Goal: Task Accomplishment & Management: Complete application form

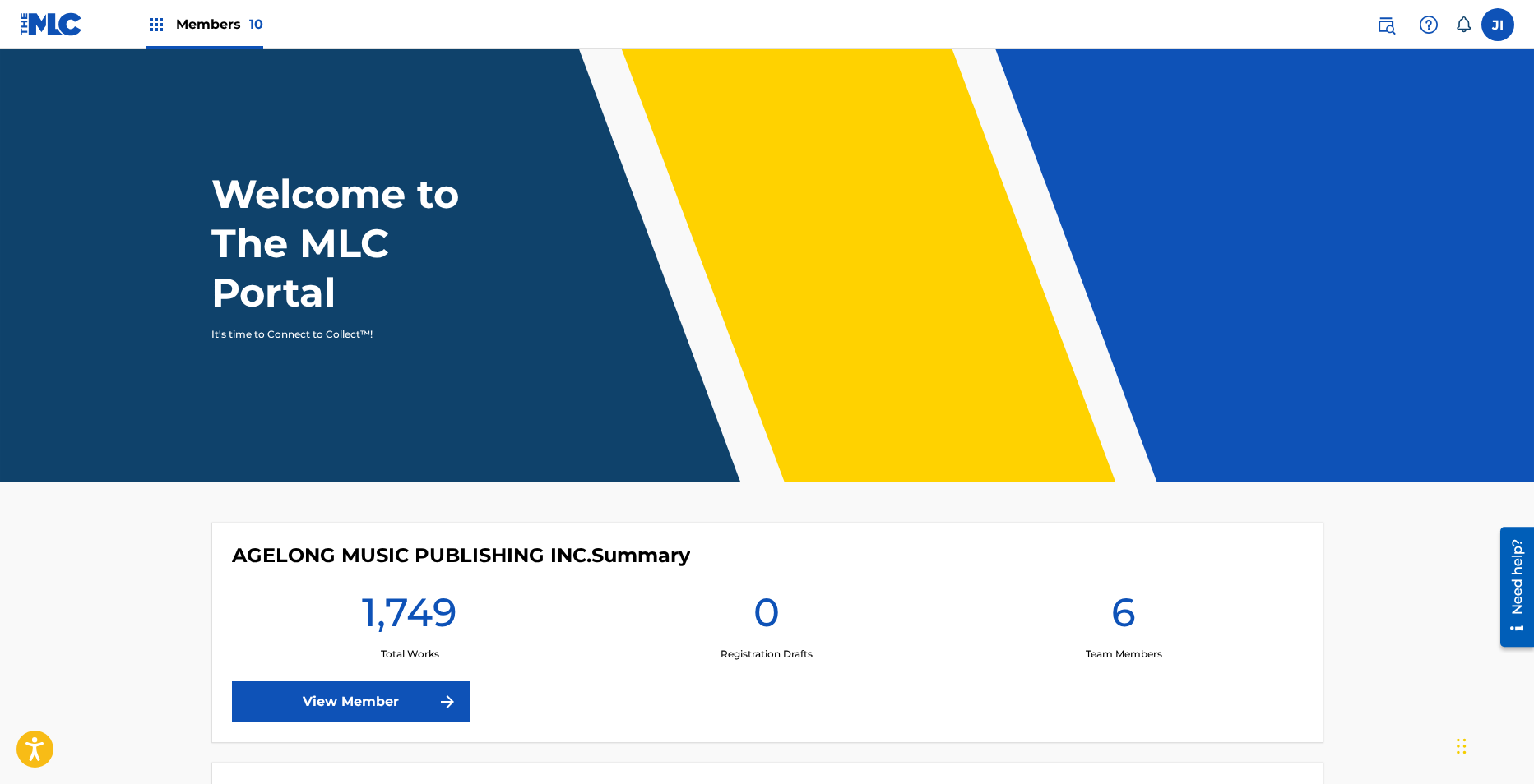
click at [224, 39] on div "Members 10" at bounding box center [204, 24] width 117 height 49
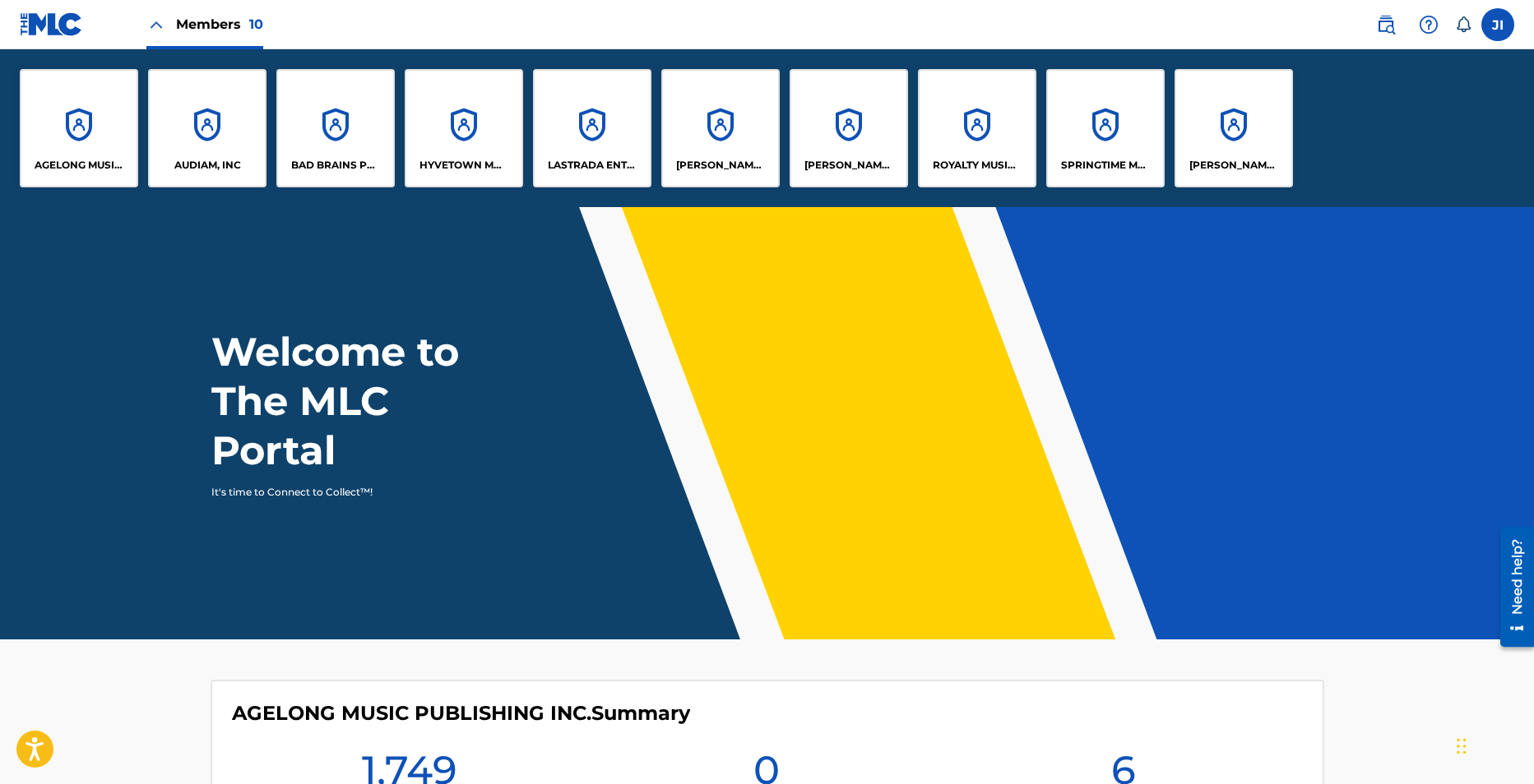
click at [219, 127] on div "AUDIAM, INC" at bounding box center [207, 128] width 119 height 119
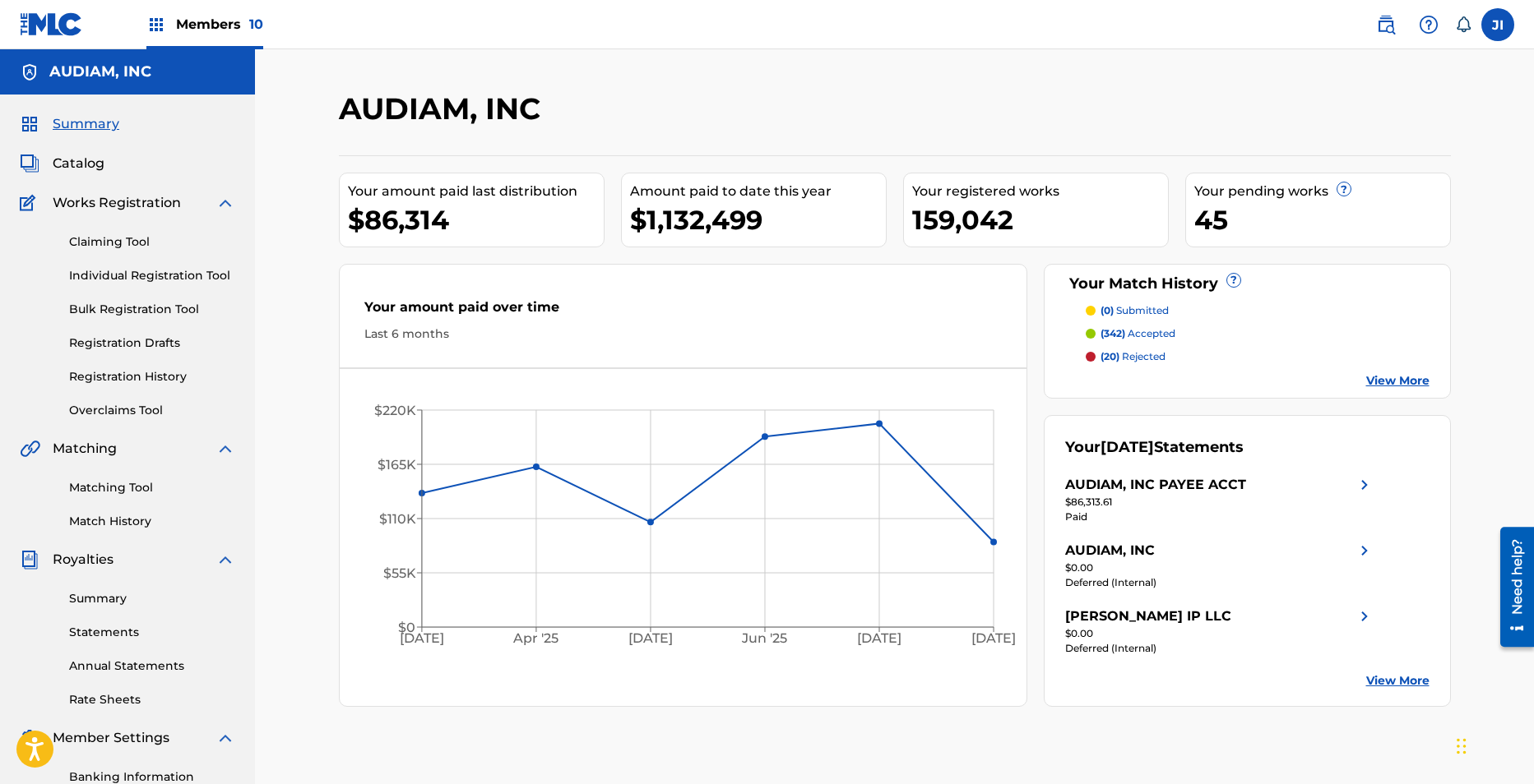
click at [135, 275] on link "Individual Registration Tool" at bounding box center [152, 276] width 166 height 17
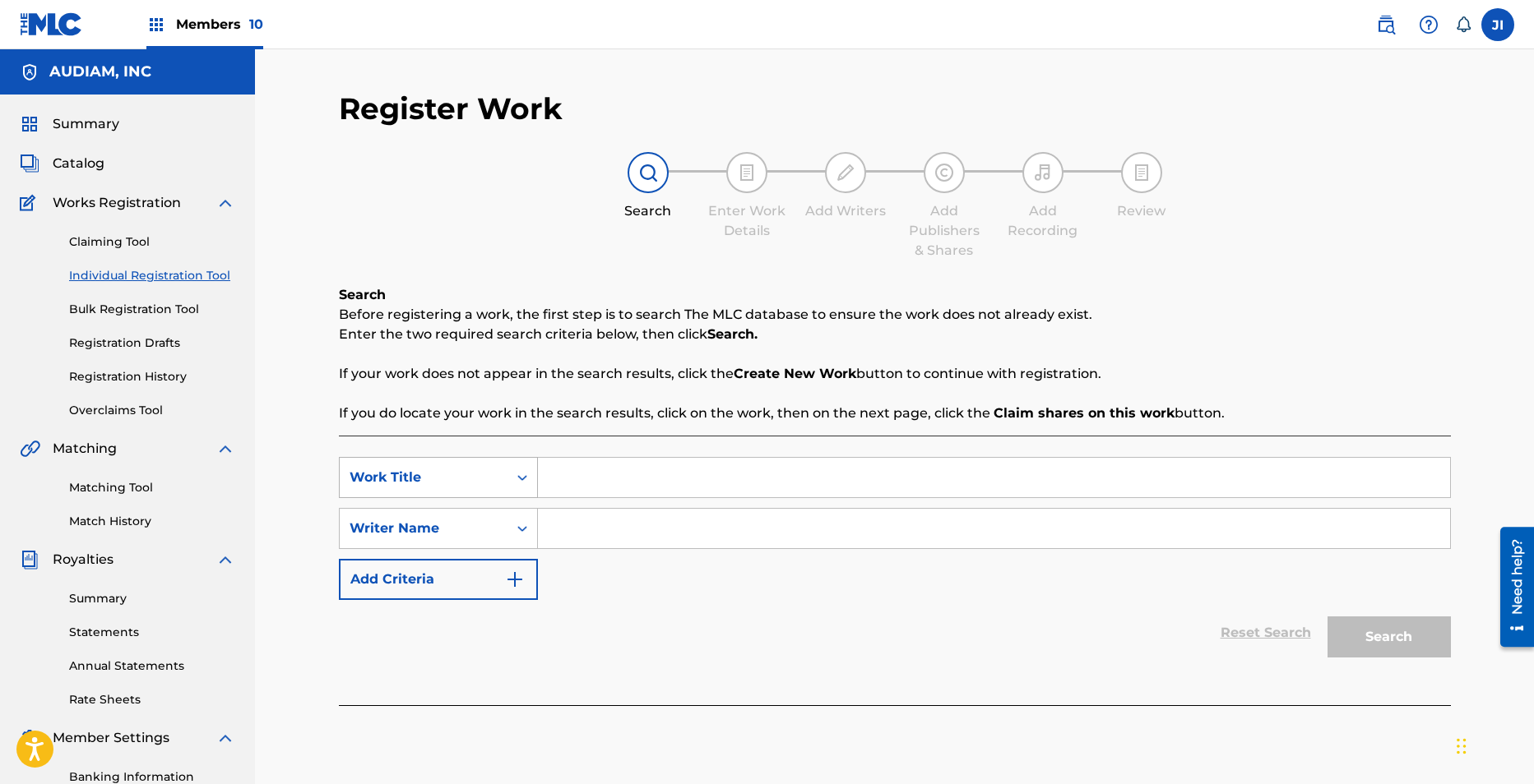
click at [475, 478] on div "Work Title" at bounding box center [423, 477] width 148 height 20
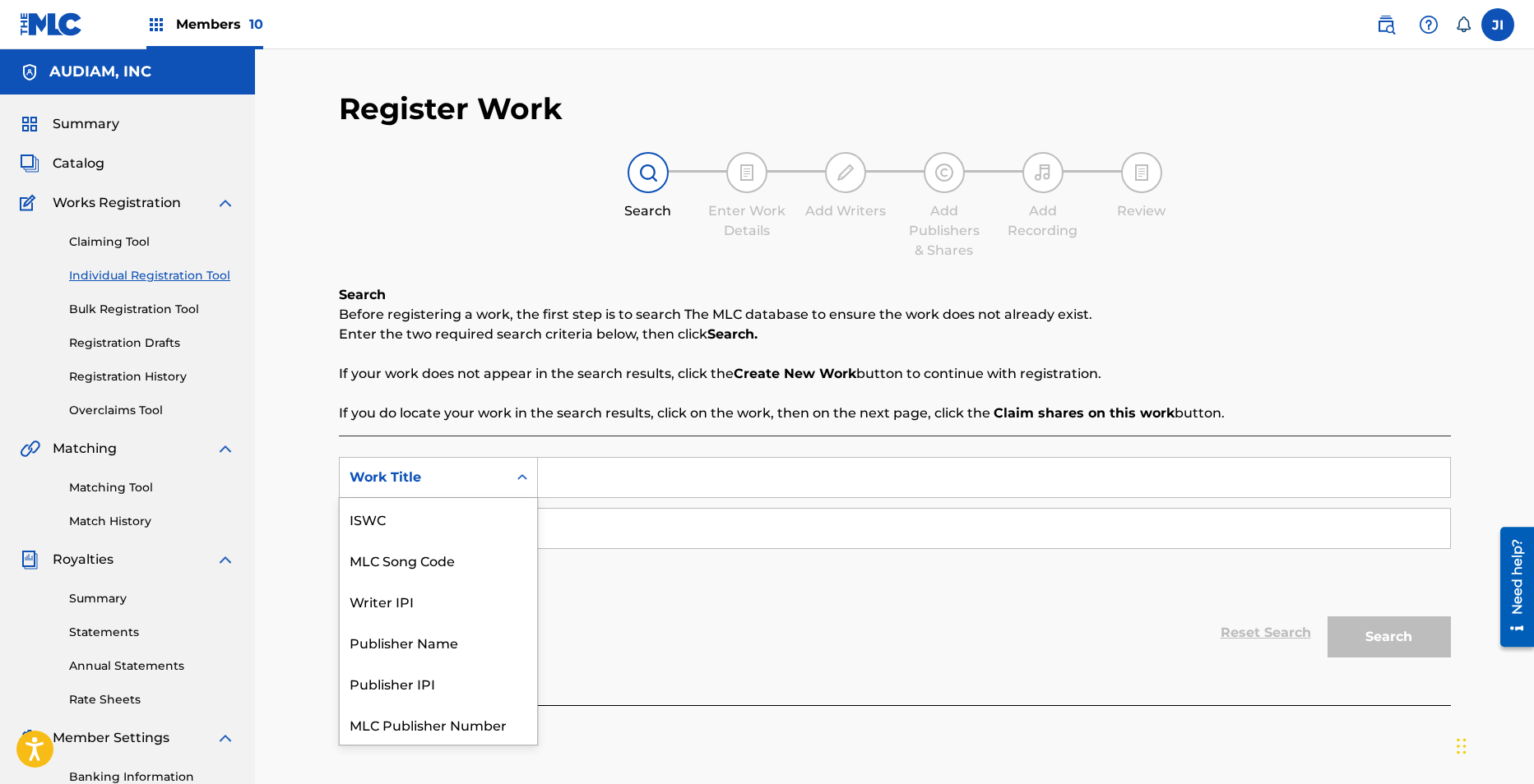
scroll to position [41, 0]
click at [439, 519] on div "MLC Song Code" at bounding box center [438, 518] width 197 height 41
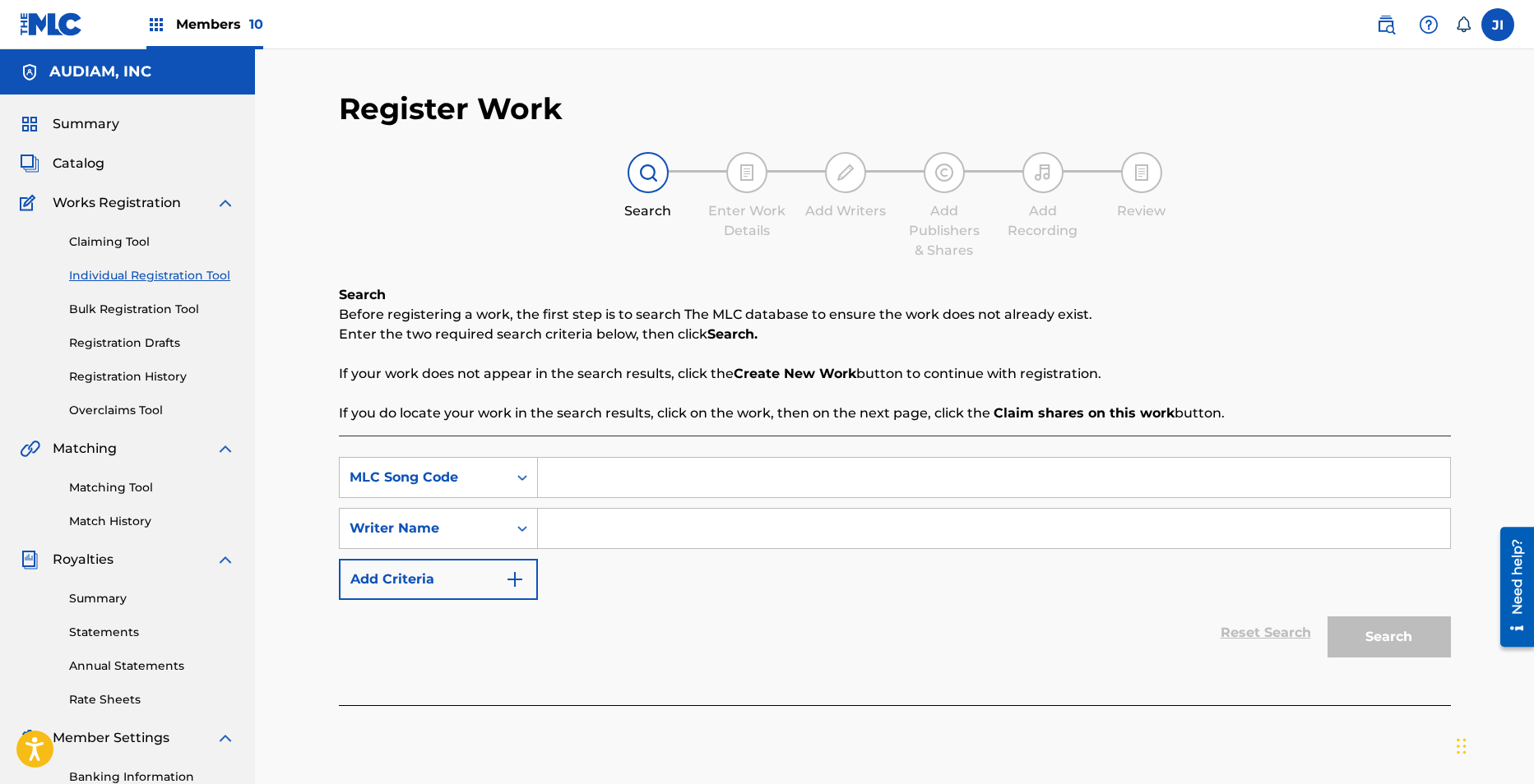
click at [635, 471] on input "Search Form" at bounding box center [994, 477] width 912 height 39
paste input "KV9HNW"
type input "KV9HNW"
click at [508, 533] on div "Search Form" at bounding box center [522, 529] width 30 height 30
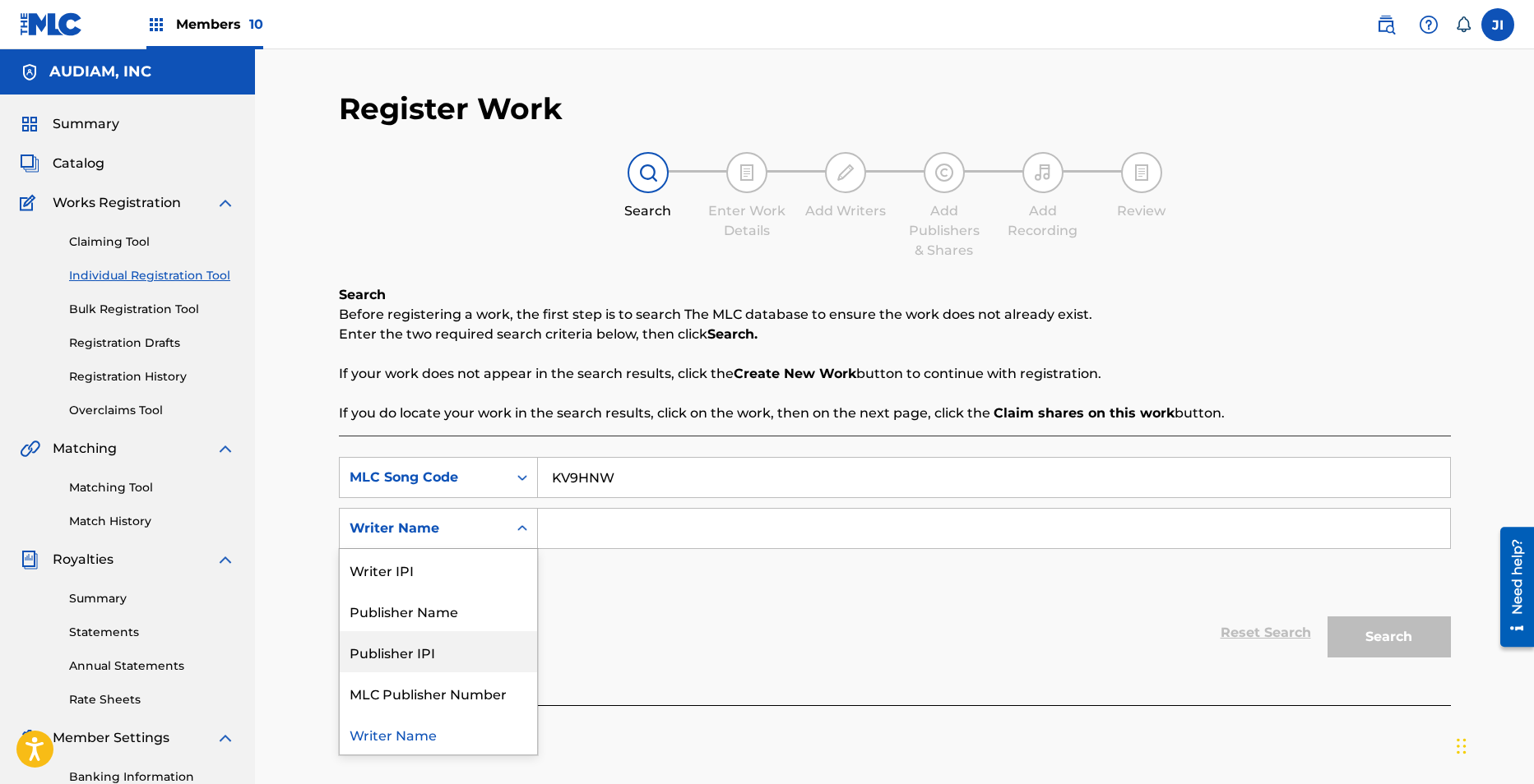
click at [701, 614] on div "Reset Search Search" at bounding box center [895, 632] width 1112 height 65
click at [461, 535] on div "Writer Name" at bounding box center [423, 528] width 148 height 20
click at [466, 603] on div "Publisher Name" at bounding box center [438, 611] width 197 height 41
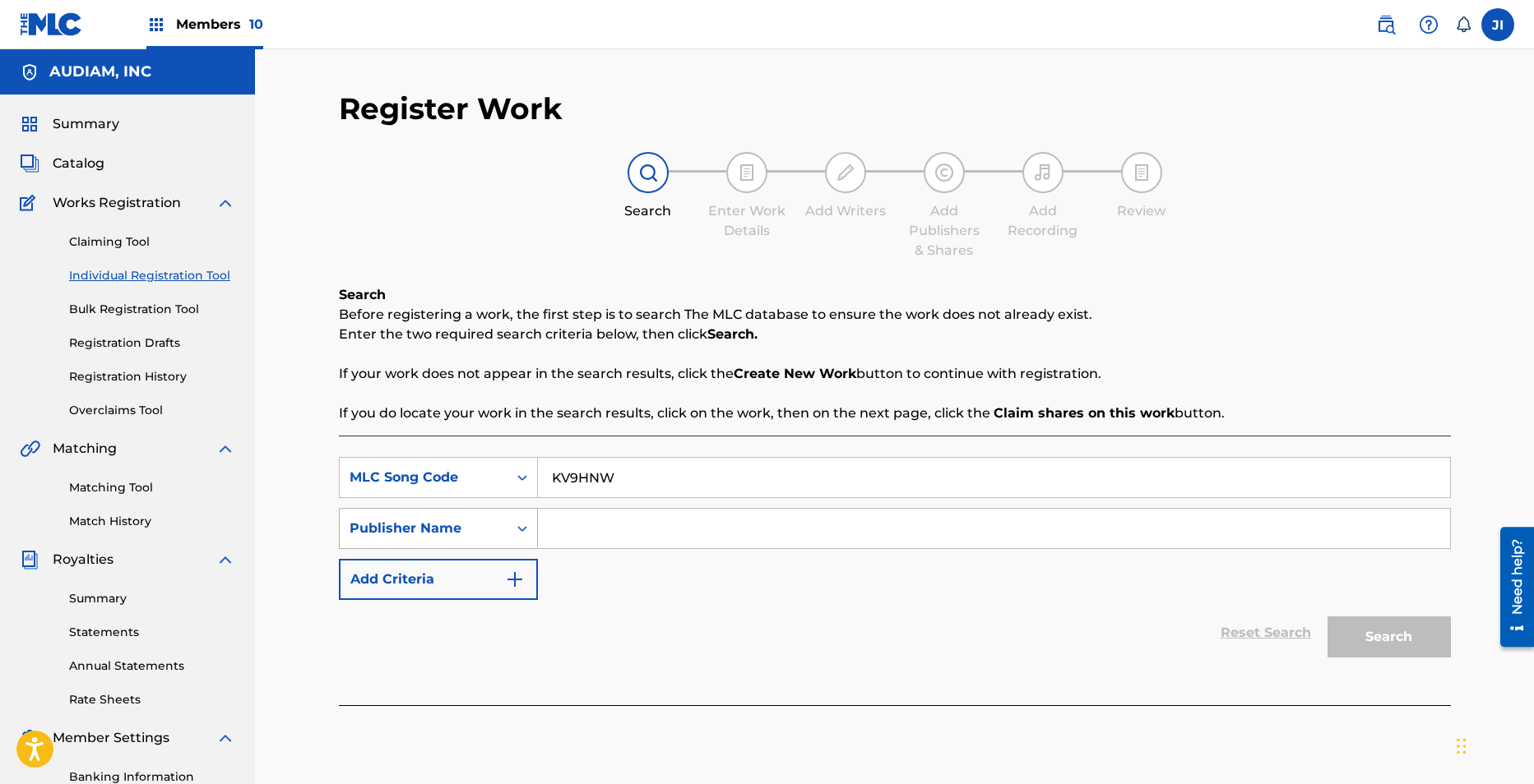
click at [466, 531] on div "Publisher Name" at bounding box center [423, 528] width 148 height 20
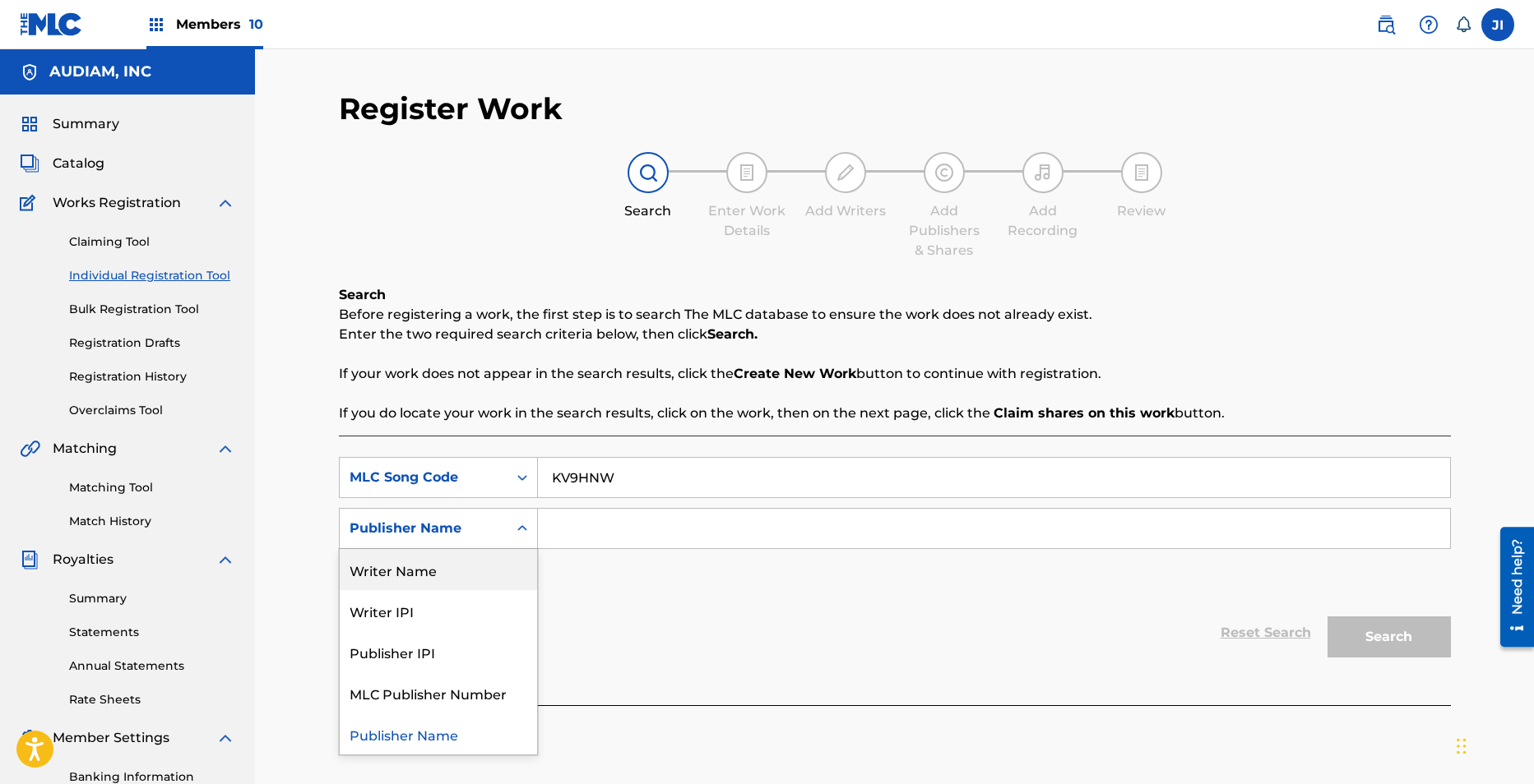
click at [453, 579] on div "Writer Name" at bounding box center [438, 570] width 197 height 41
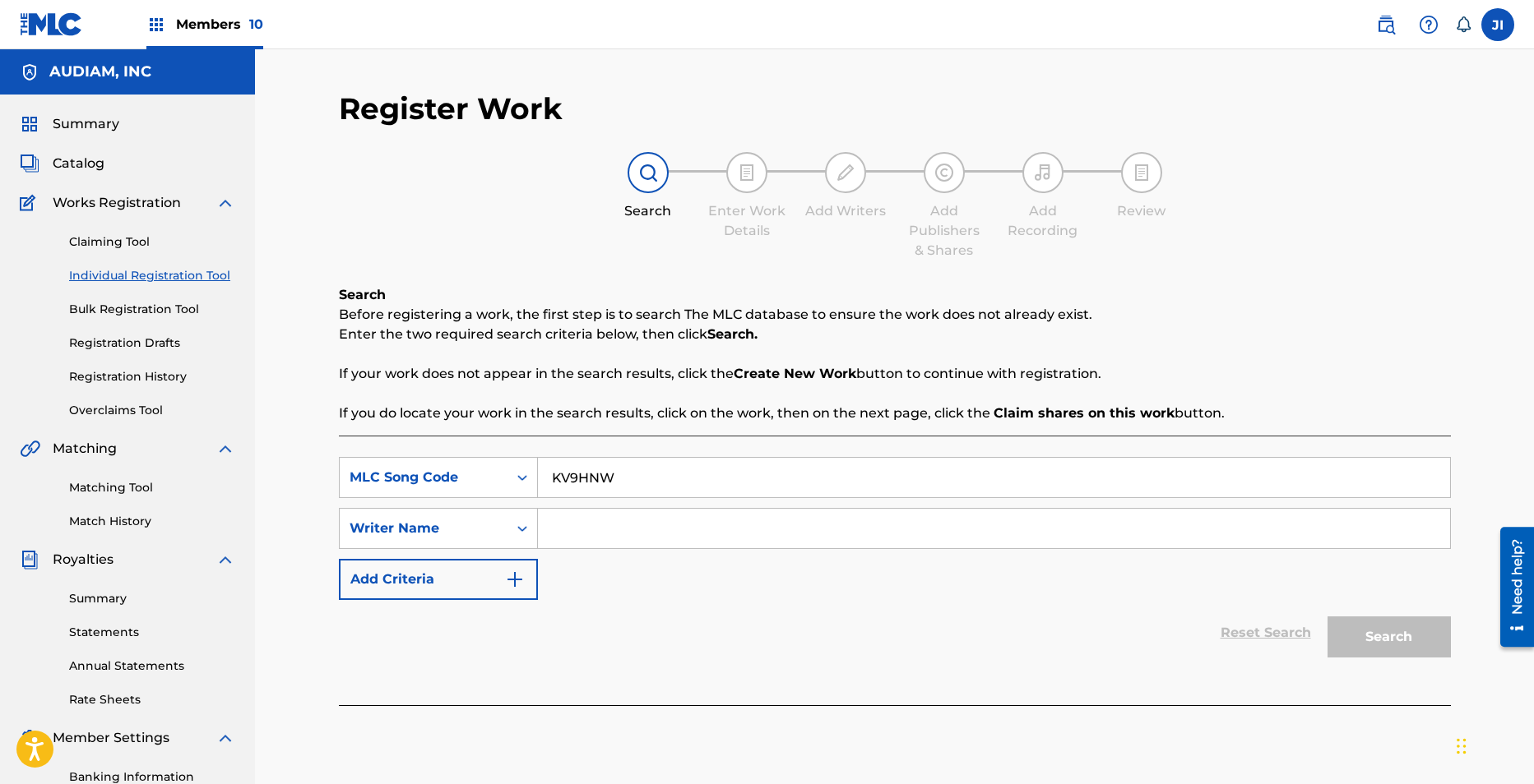
click at [646, 522] on input "Search Form" at bounding box center [994, 529] width 912 height 39
type input "moreno"
click at [1429, 634] on button "Search" at bounding box center [1389, 637] width 124 height 41
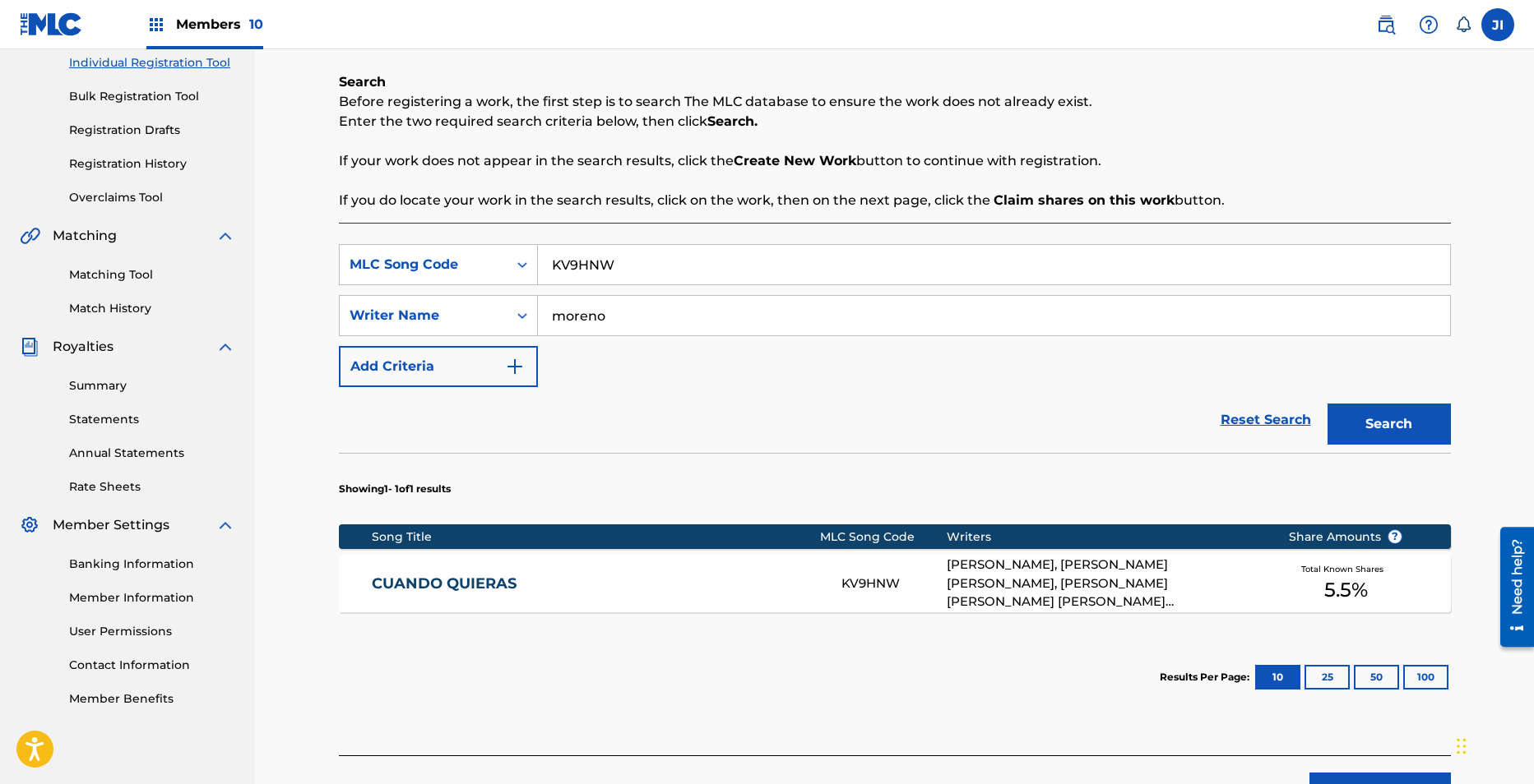
scroll to position [213, 0]
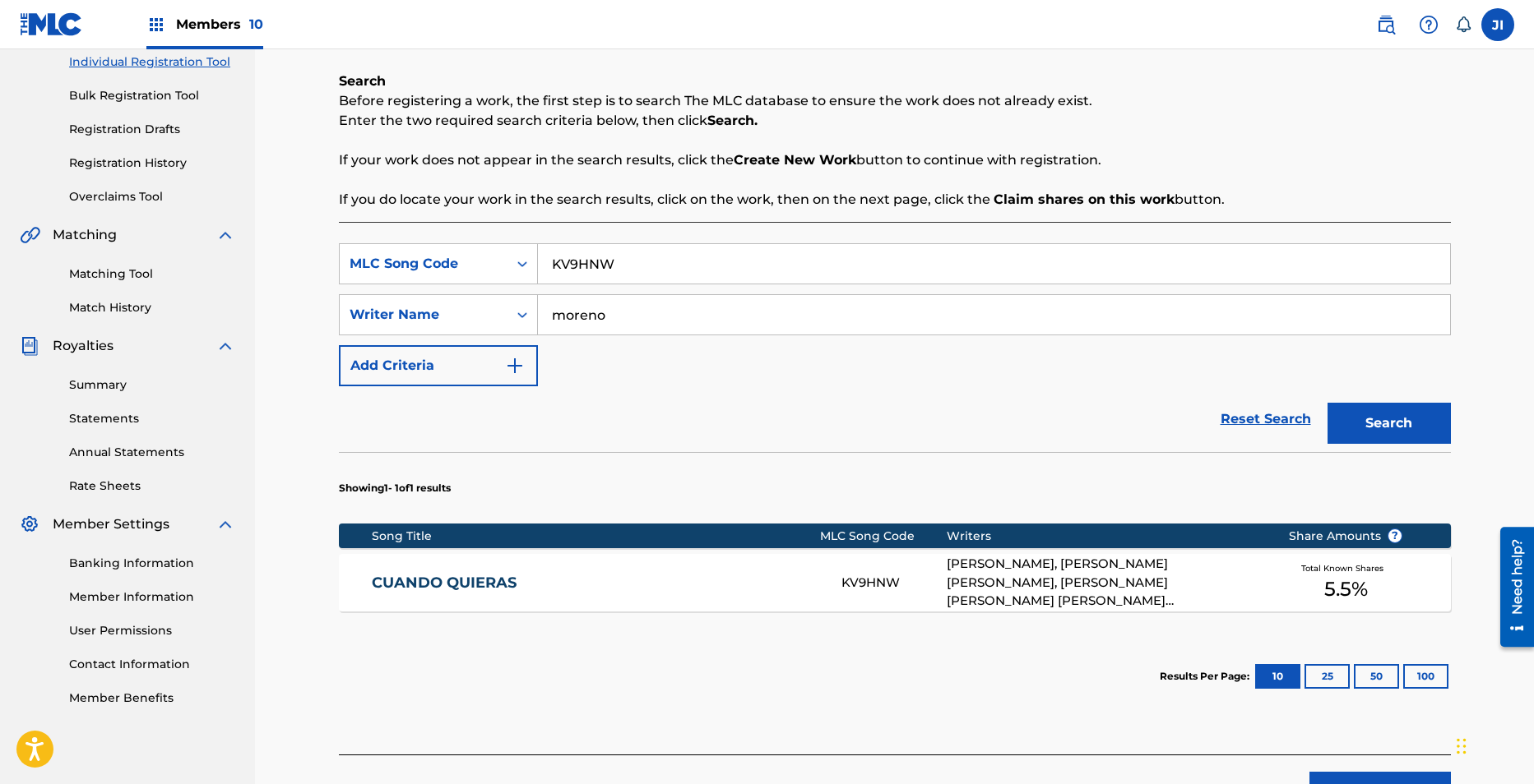
click at [461, 579] on link "CUANDO QUIERAS" at bounding box center [595, 583] width 447 height 19
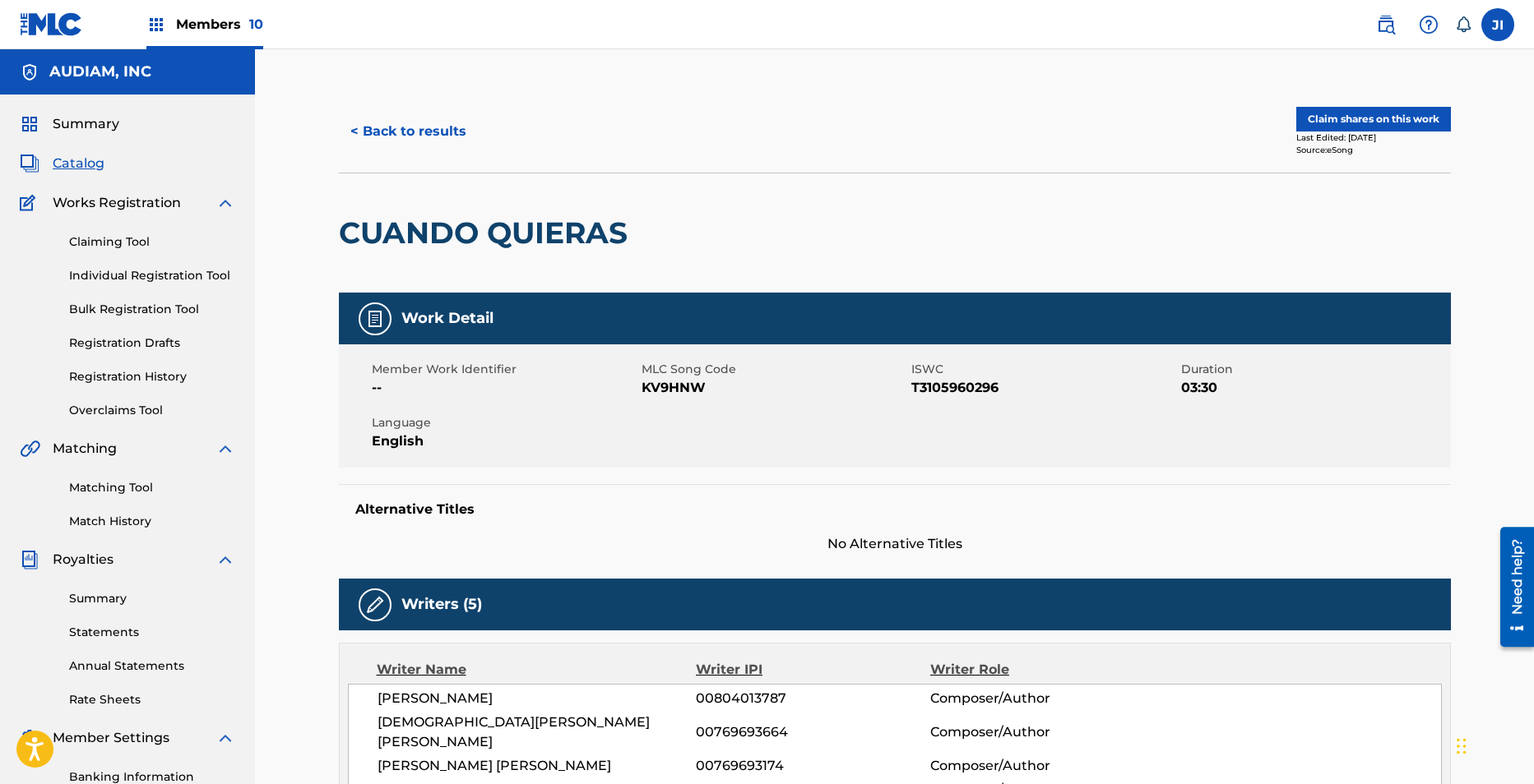
click at [385, 136] on button "< Back to results" at bounding box center [408, 132] width 139 height 41
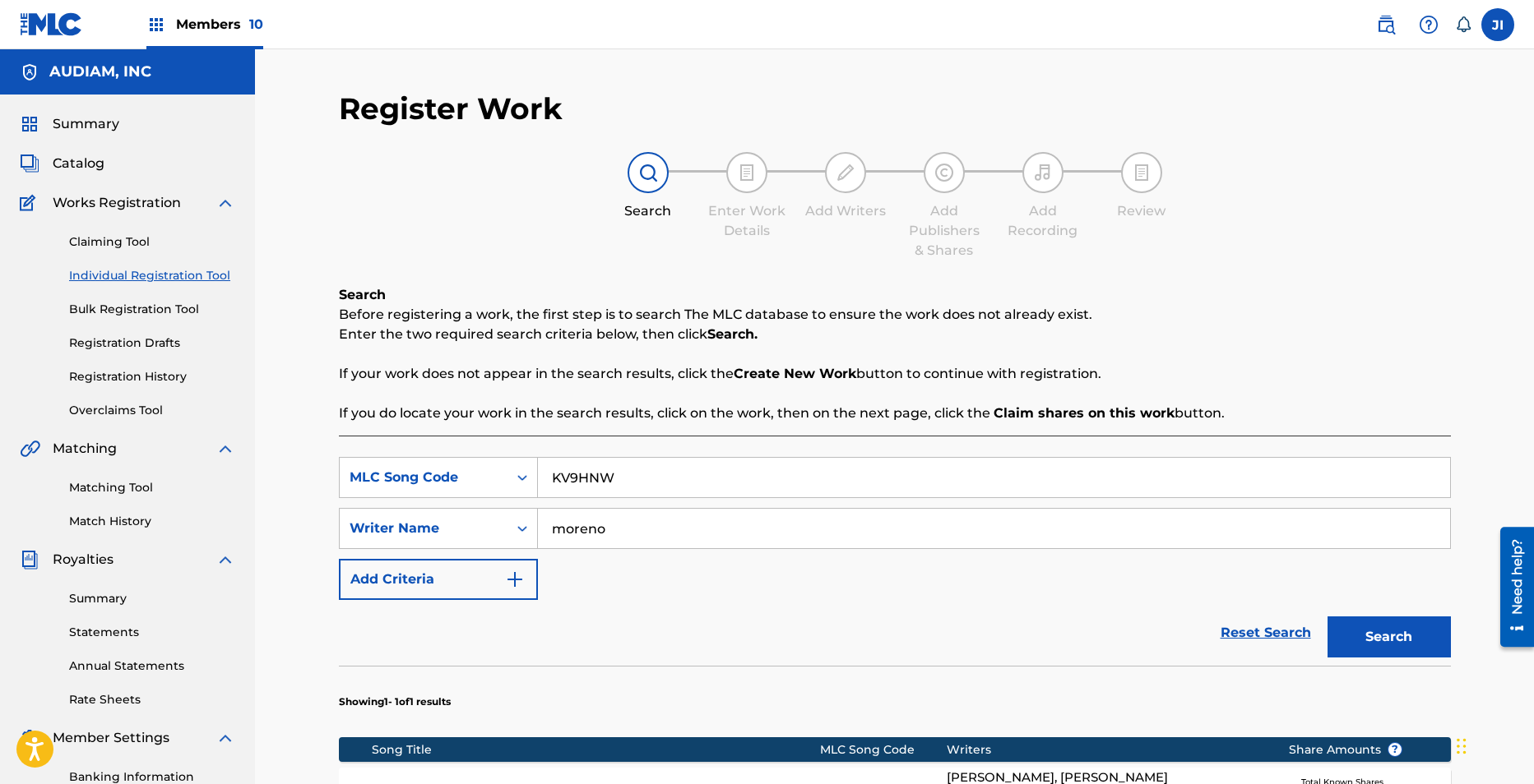
scroll to position [213, 0]
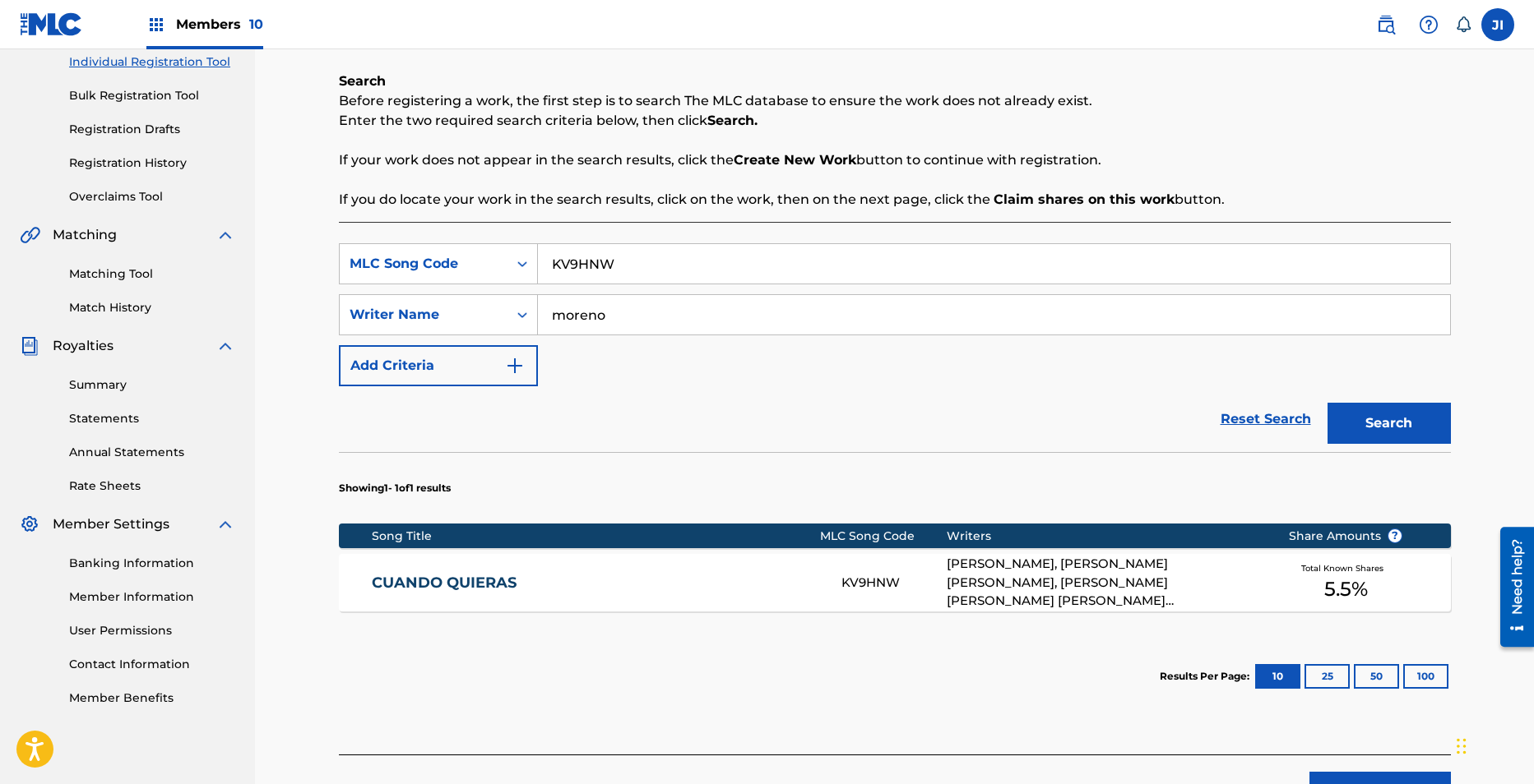
drag, startPoint x: 649, startPoint y: 258, endPoint x: 471, endPoint y: 231, distance: 180.0
click at [471, 231] on div "SearchWithCriteria301d24a6-f7a4-46cc-99d0-574331ee8ecd MLC Song Code KV9HNW Sea…" at bounding box center [895, 487] width 1112 height 532
paste input "T92389"
type input "T92389"
drag, startPoint x: 625, startPoint y: 323, endPoint x: 454, endPoint y: 294, distance: 173.4
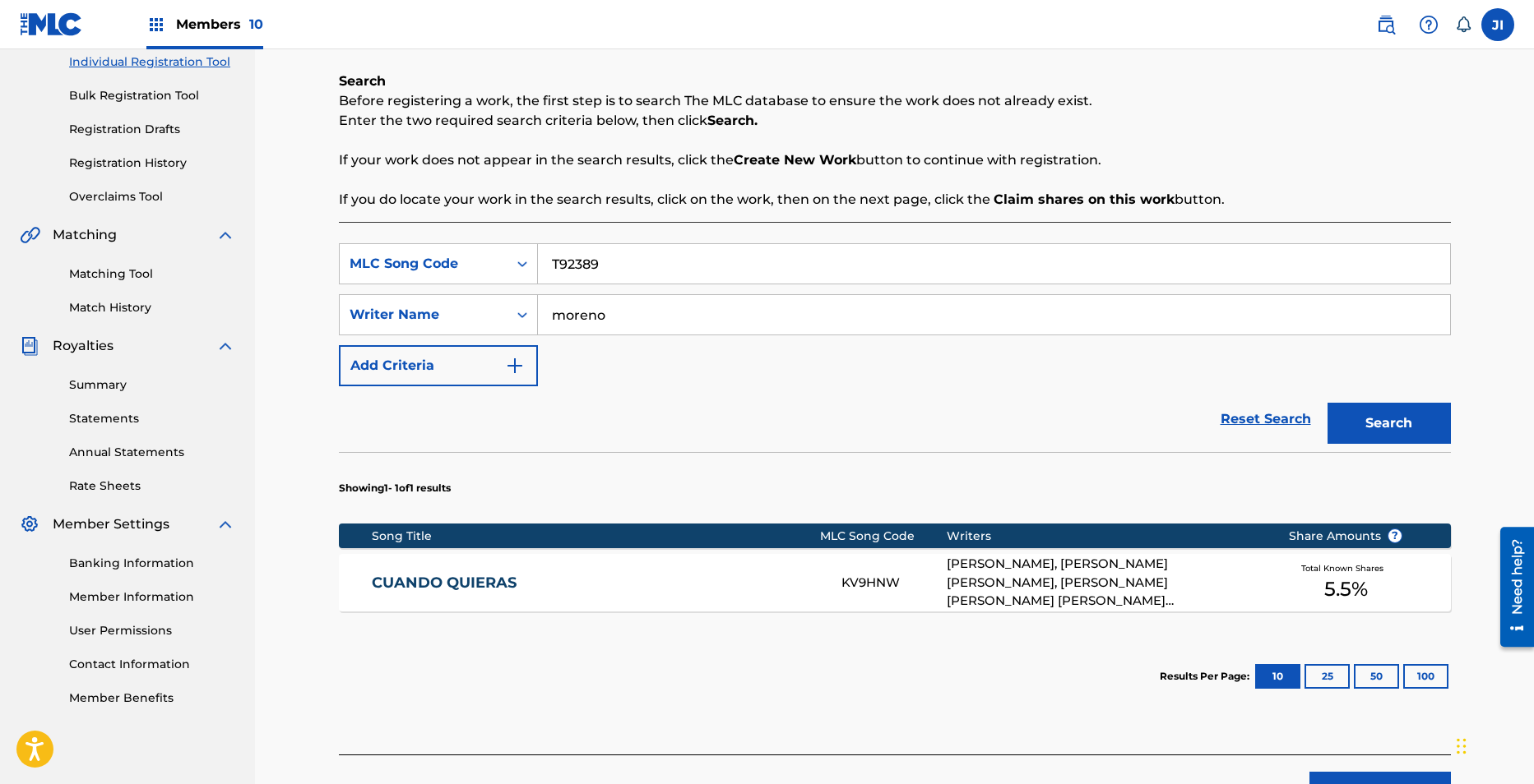
click at [454, 294] on div "SearchWithCriteria301d24a6-f7a4-46cc-99d0-574331ee8ecd MLC Song Code T92389 Sea…" at bounding box center [895, 314] width 1112 height 143
type input "mechaly"
click at [1327, 403] on button "Search" at bounding box center [1389, 424] width 124 height 41
click at [452, 587] on link "TO NEVER MISS" at bounding box center [595, 583] width 447 height 19
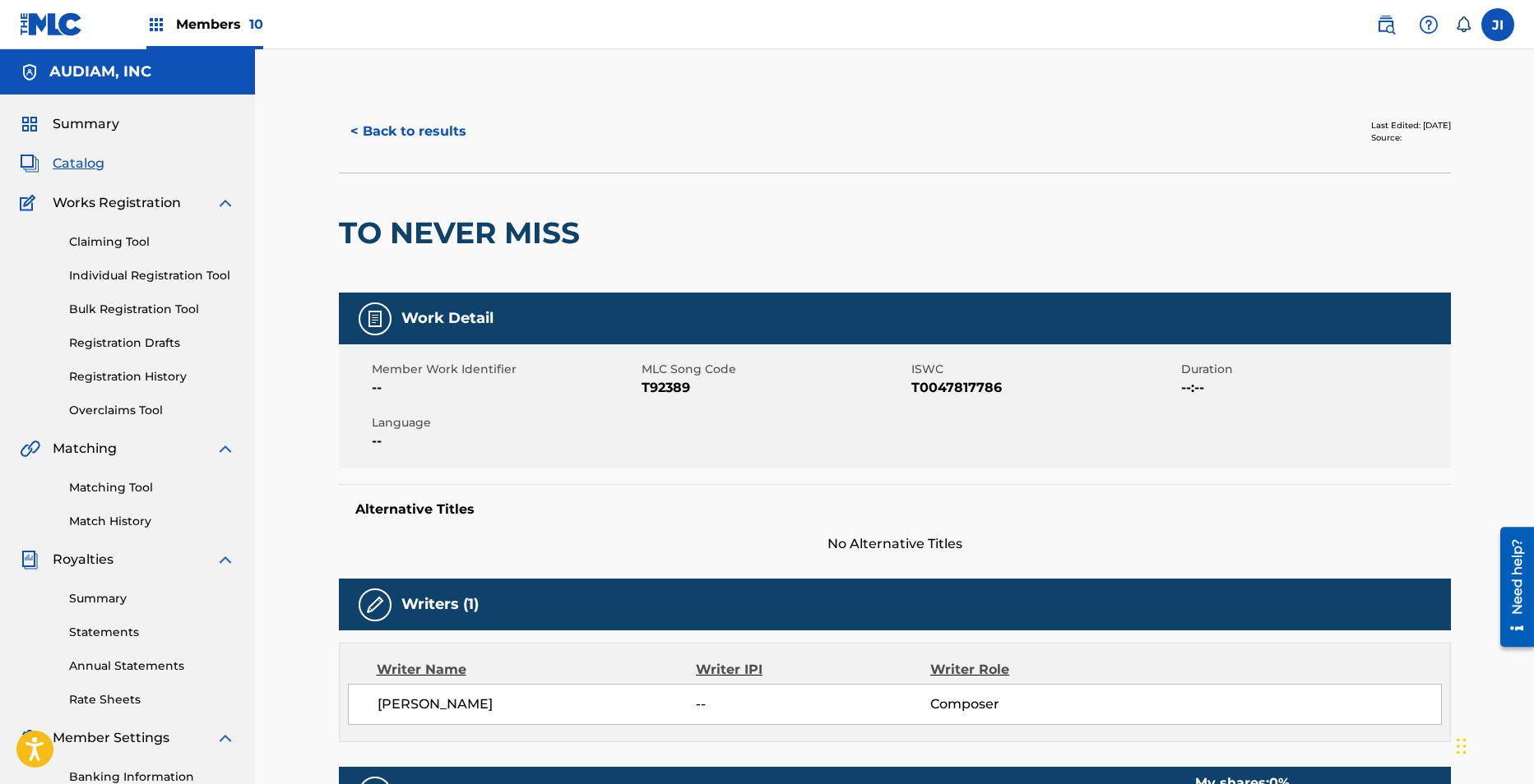
click at [380, 127] on button "< Back to results" at bounding box center [408, 132] width 139 height 41
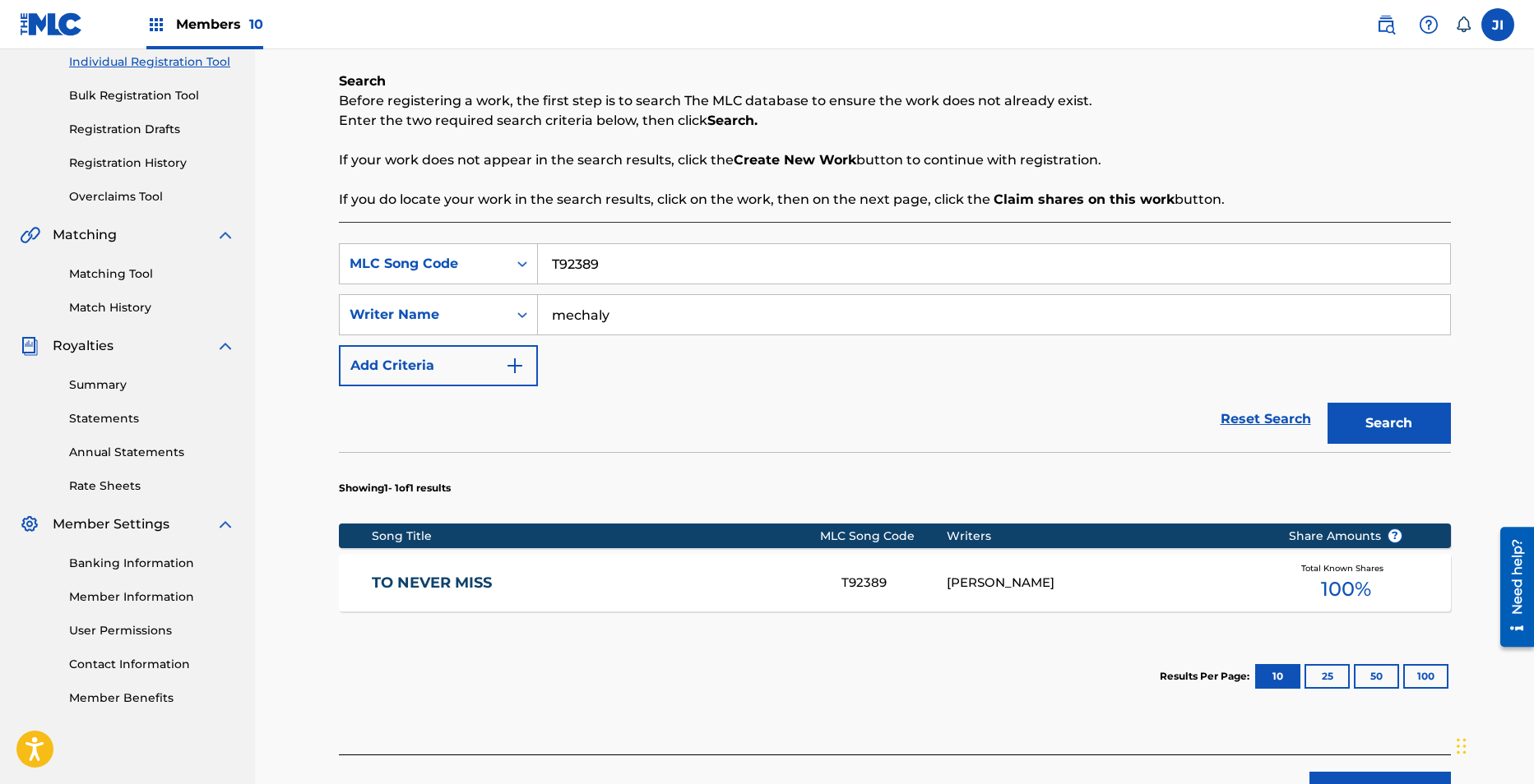
drag, startPoint x: 634, startPoint y: 268, endPoint x: 446, endPoint y: 238, distance: 190.4
click at [446, 238] on div "SearchWithCriteria301d24a6-f7a4-46cc-99d0-574331ee8ecd MLC Song Code T92389 Sea…" at bounding box center [895, 487] width 1112 height 532
paste input "L11181"
type input "L11181"
drag, startPoint x: 434, startPoint y: 254, endPoint x: 411, endPoint y: 234, distance: 30.5
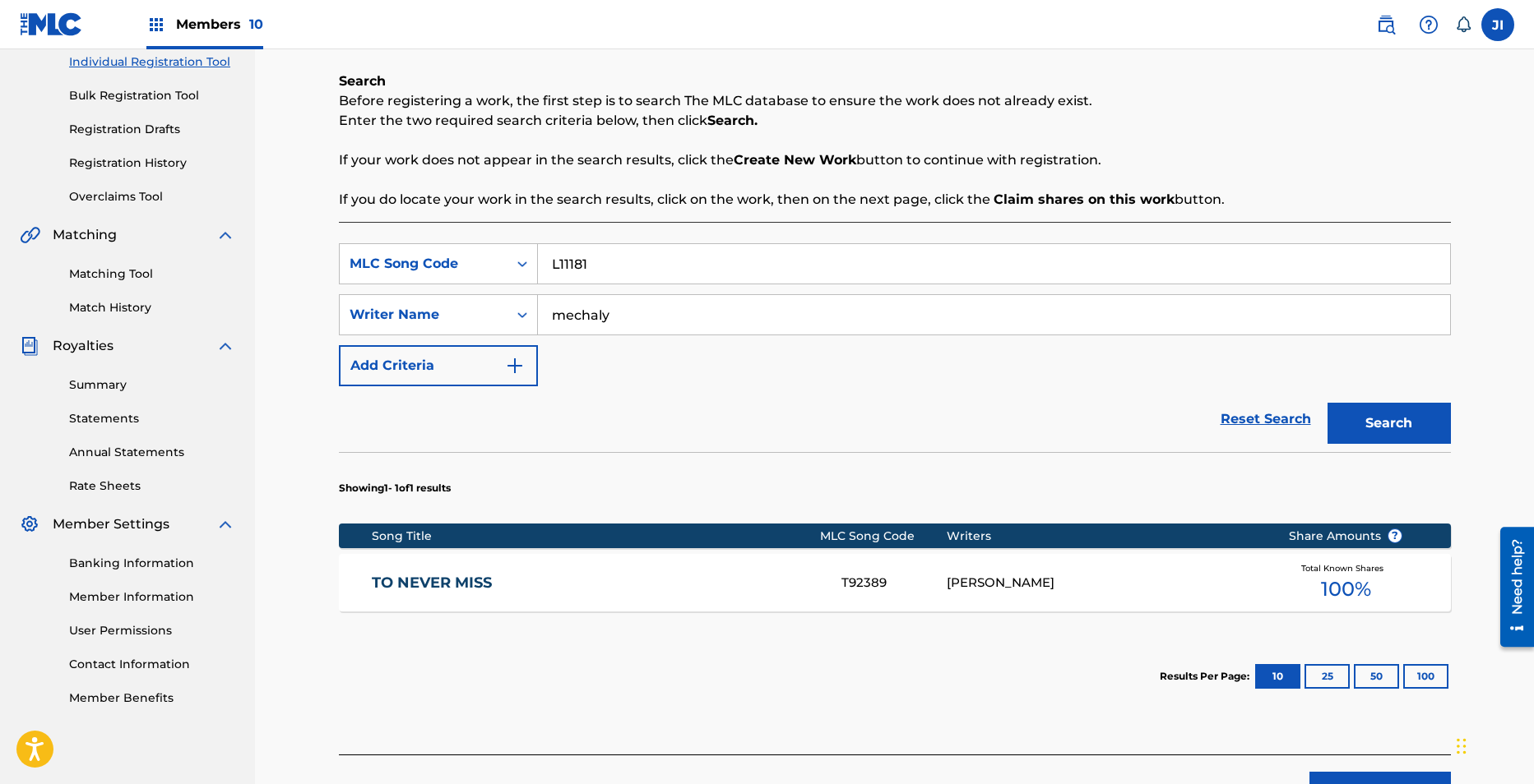
click at [411, 234] on div "SearchWithCriteria301d24a6-f7a4-46cc-99d0-574331ee8ecd MLC Song Code L11181 Sea…" at bounding box center [895, 487] width 1112 height 532
type input "burger"
click at [1327, 403] on button "Search" at bounding box center [1389, 424] width 124 height 41
click at [519, 584] on link "LET THE DREAM COME TRUE" at bounding box center [595, 583] width 447 height 19
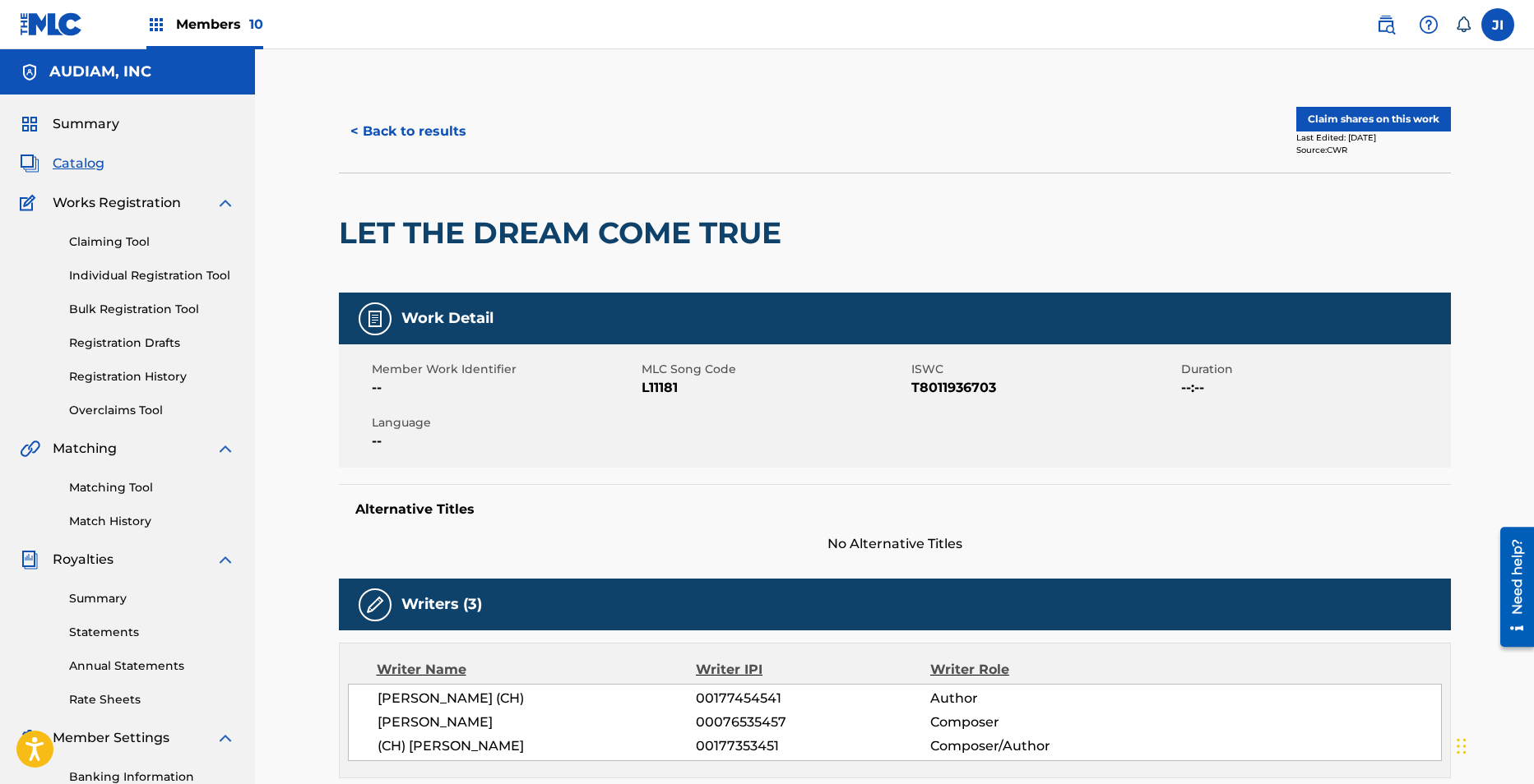
click at [382, 125] on button "< Back to results" at bounding box center [408, 132] width 139 height 41
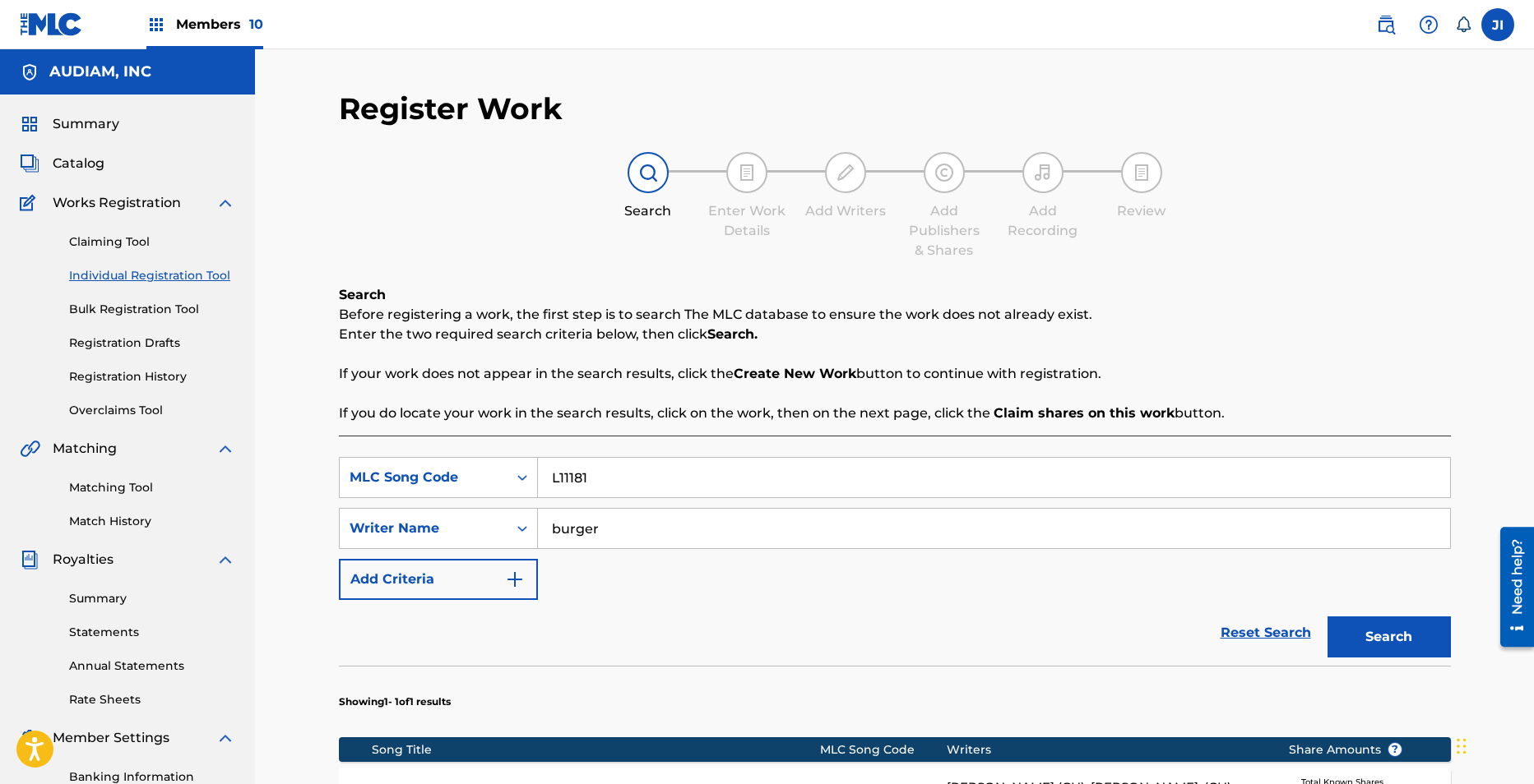
scroll to position [213, 0]
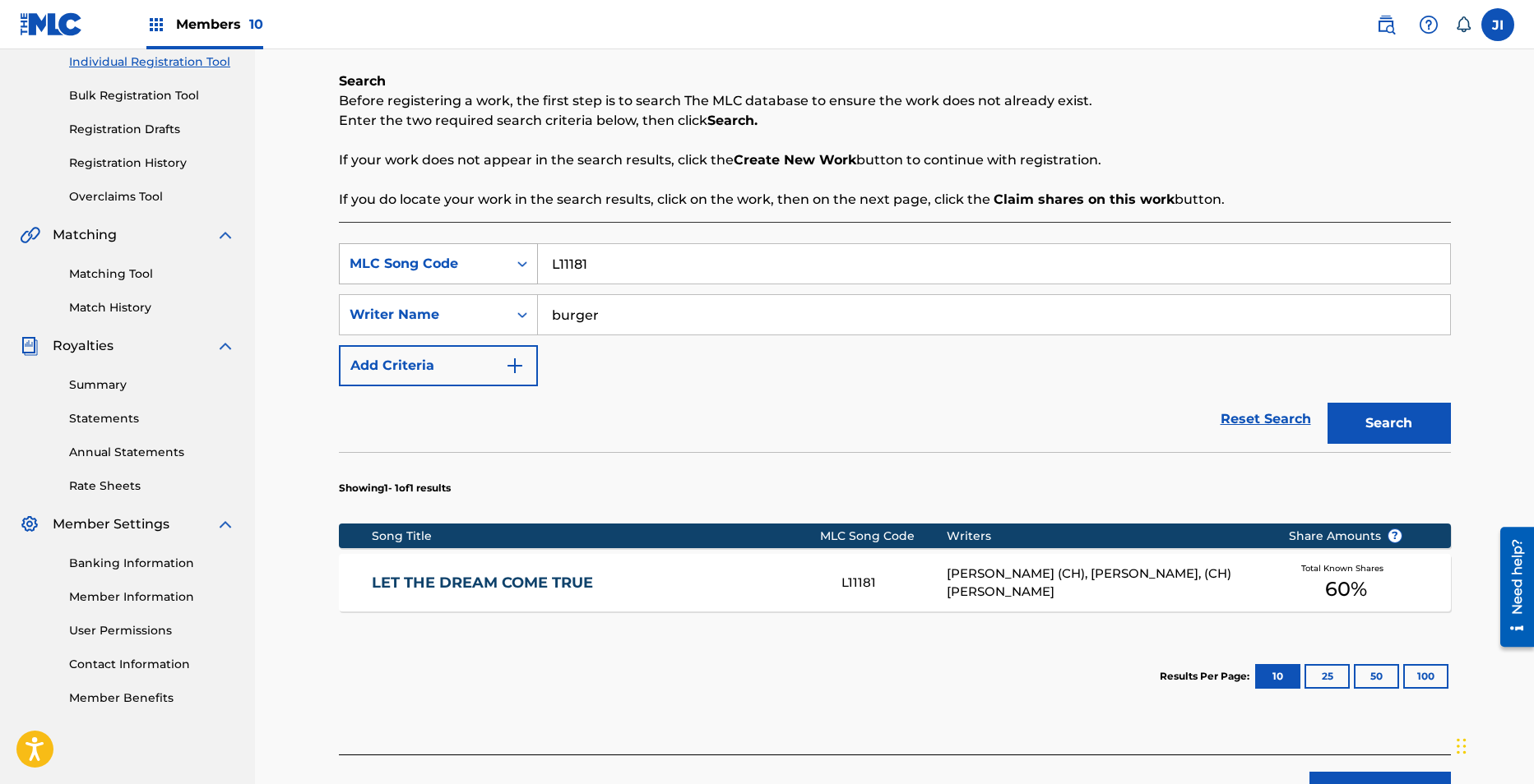
click at [511, 262] on div "Search Form" at bounding box center [522, 264] width 30 height 30
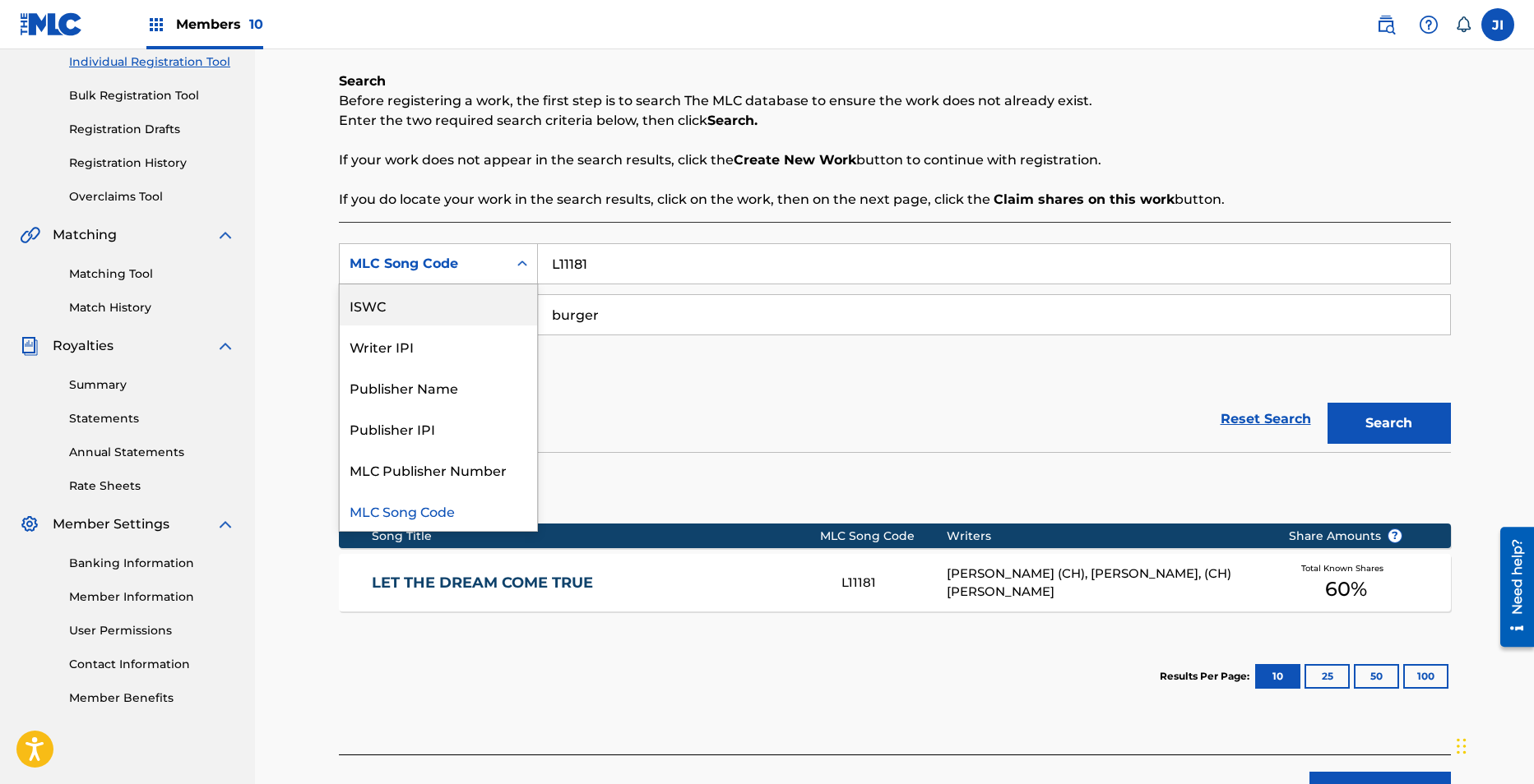
scroll to position [0, 0]
click at [434, 308] on div "Work Title" at bounding box center [438, 305] width 197 height 41
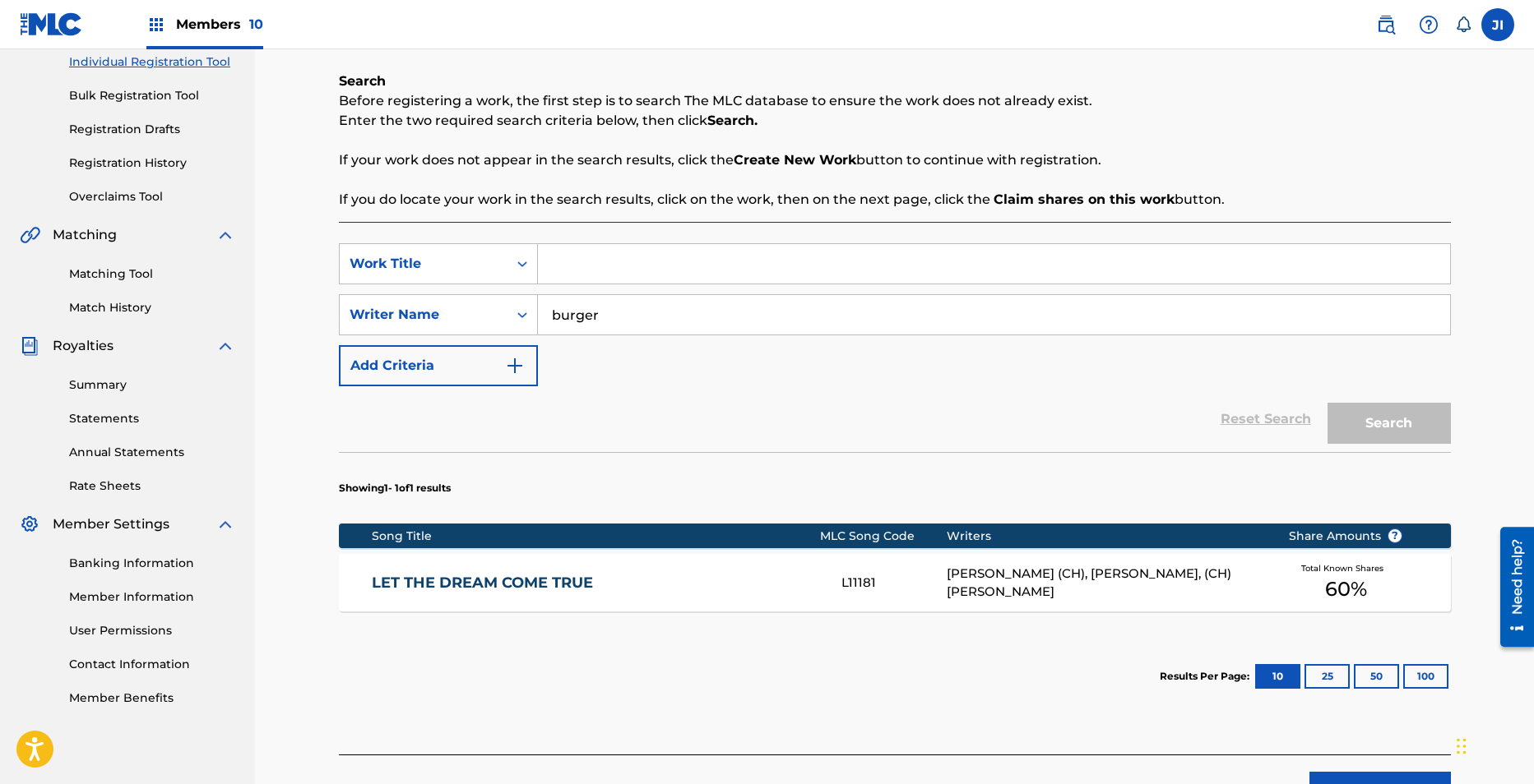
click at [671, 250] on input "Search Form" at bounding box center [994, 264] width 912 height 39
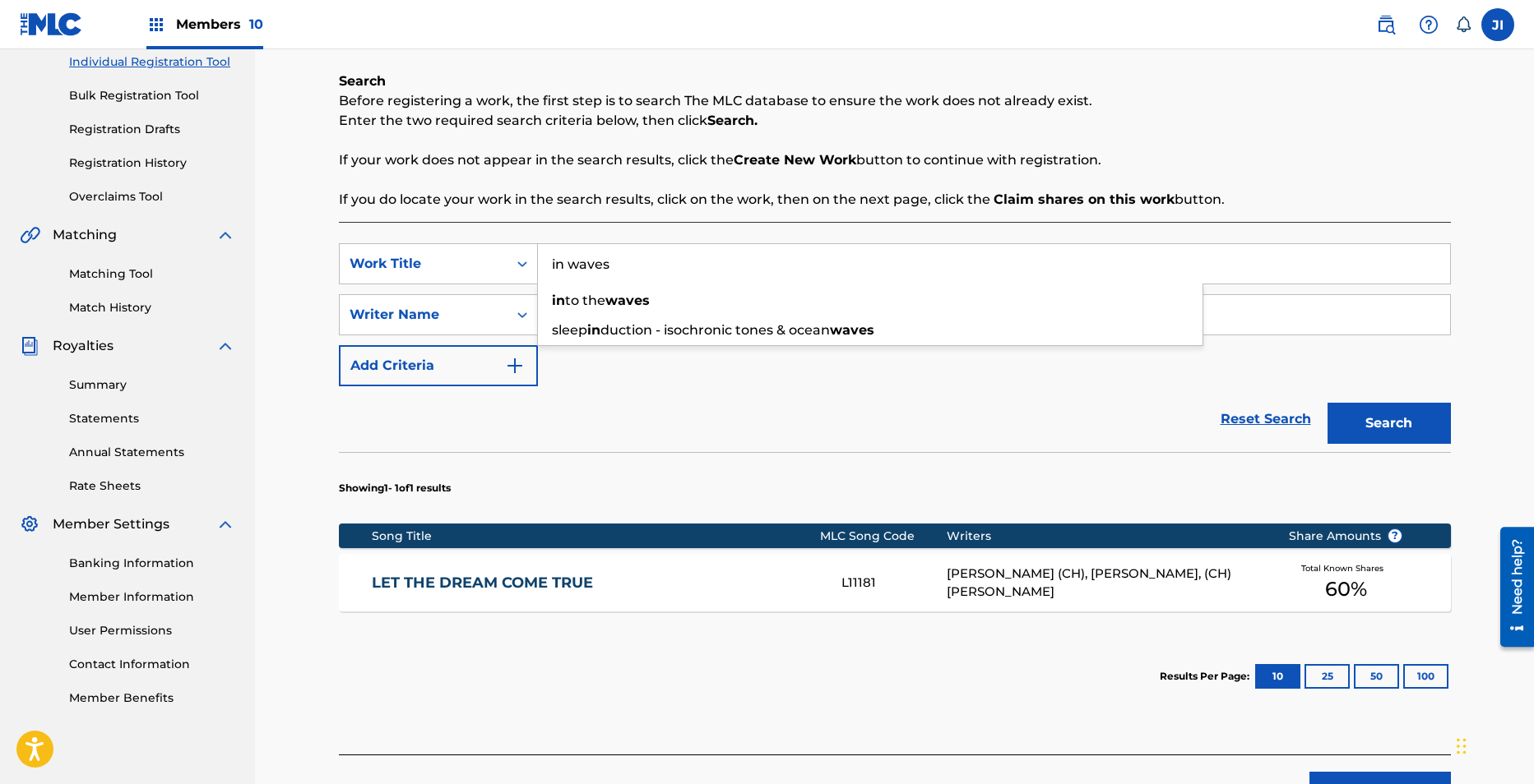
type input "in waves"
click at [663, 427] on div "Reset Search Search" at bounding box center [895, 419] width 1112 height 65
drag, startPoint x: 643, startPoint y: 325, endPoint x: 464, endPoint y: 307, distance: 179.9
click at [464, 307] on div "SearchWithCriteriaeb6736fe-ea3b-4b7e-a41f-27573bc4d5be Writer Name burger" at bounding box center [895, 315] width 1112 height 41
type input "walst"
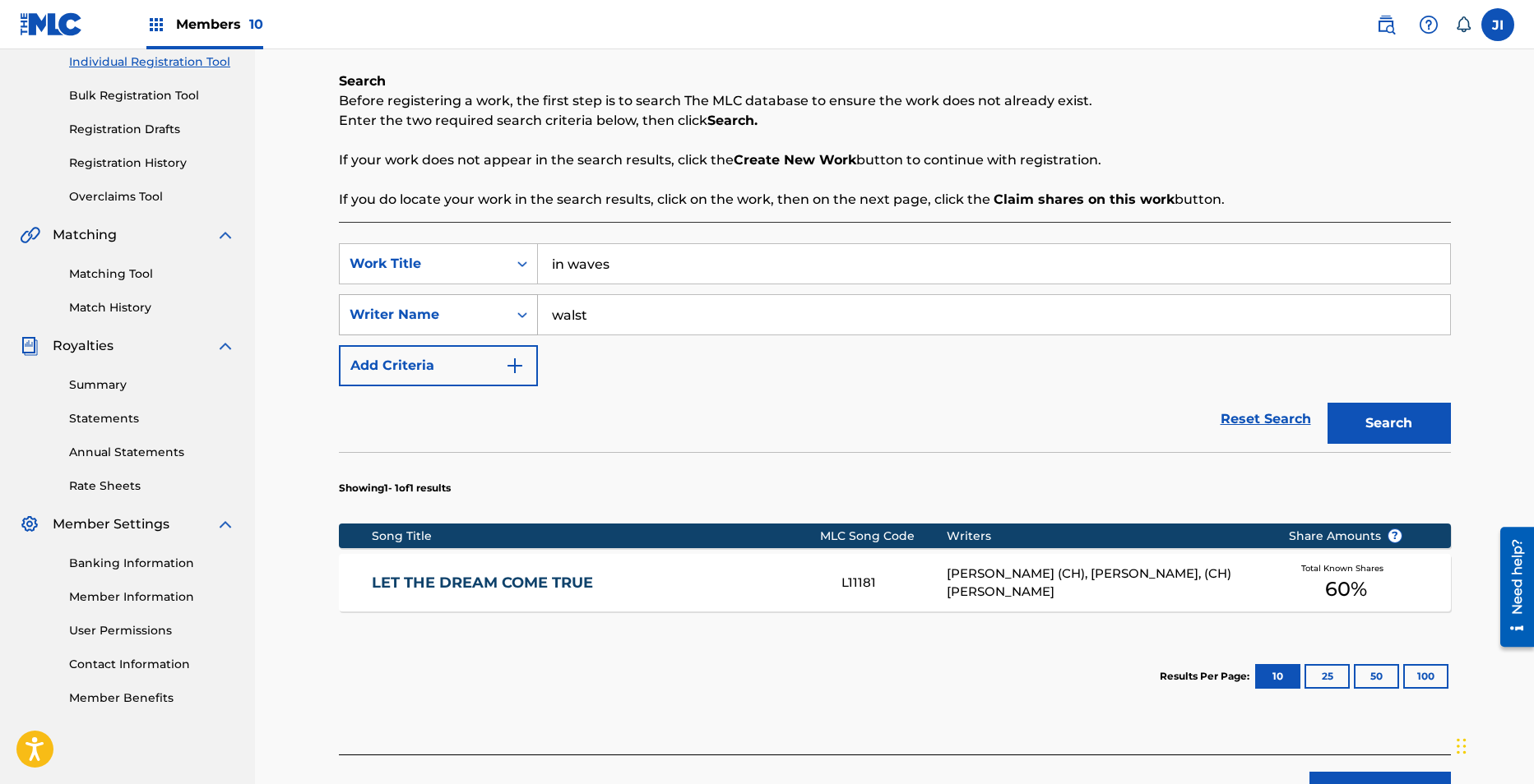
click at [1327, 403] on button "Search" at bounding box center [1389, 424] width 124 height 41
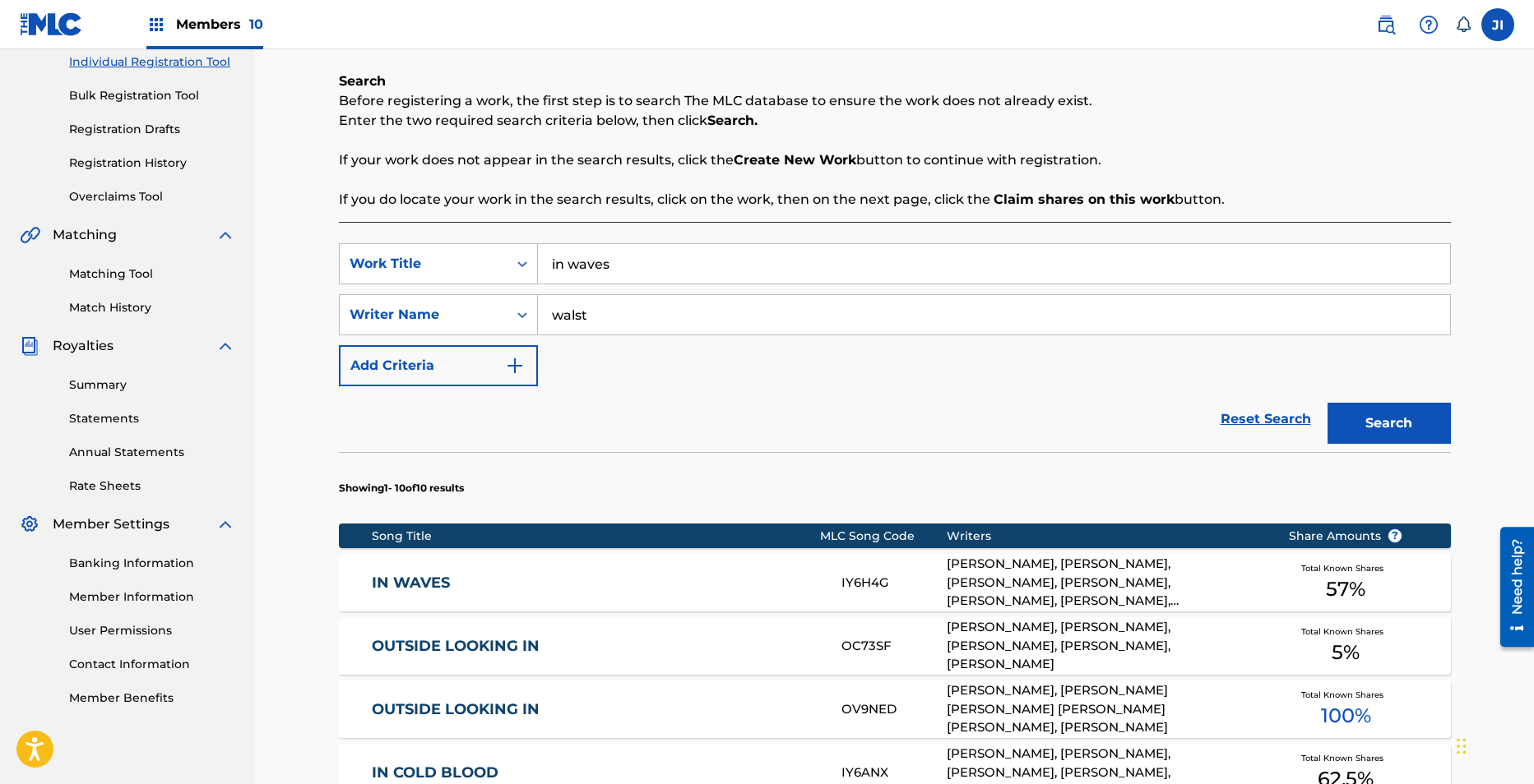
click at [434, 573] on link "IN WAVES" at bounding box center [595, 583] width 447 height 19
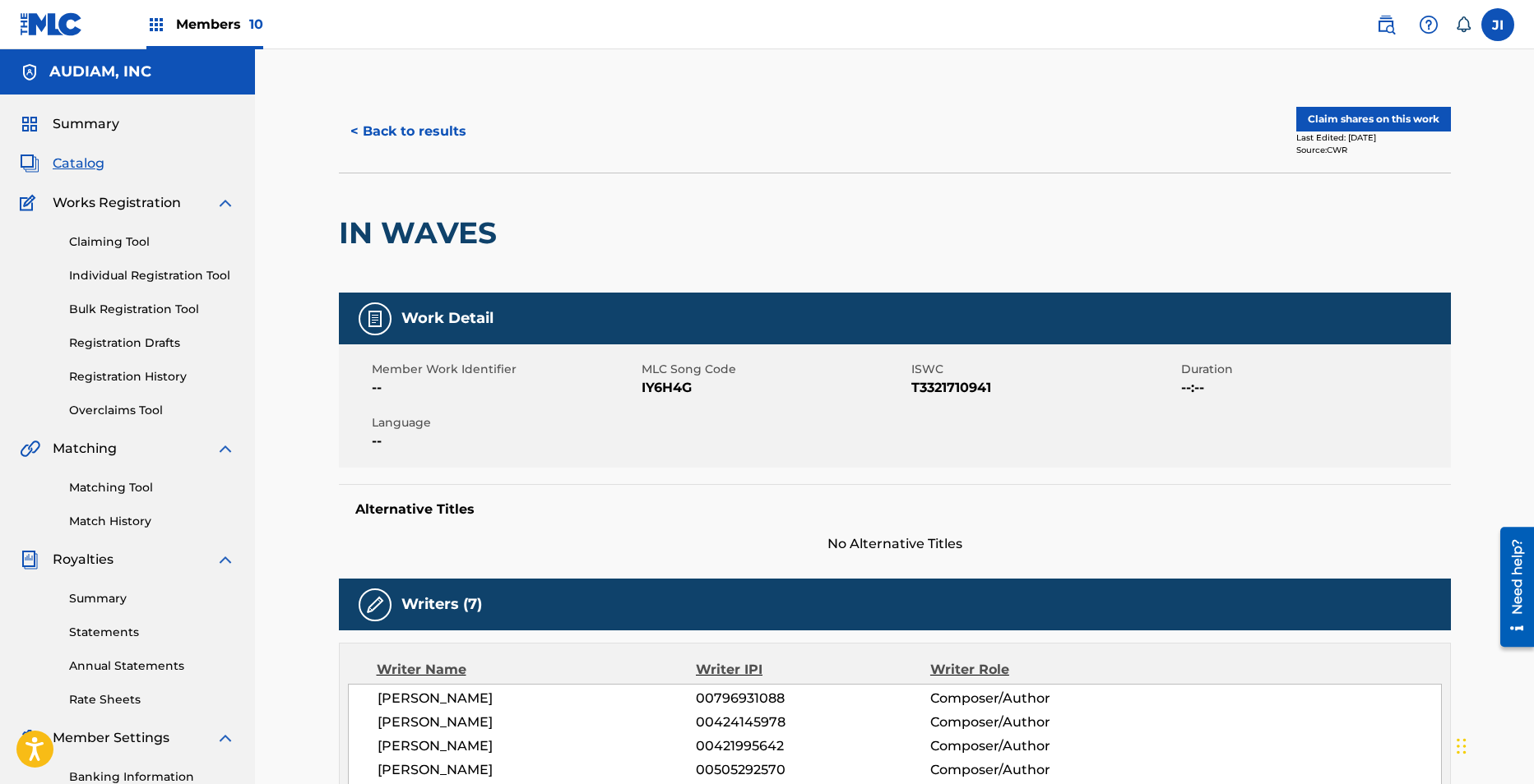
click at [1380, 112] on button "Claim shares on this work" at bounding box center [1373, 119] width 154 height 24
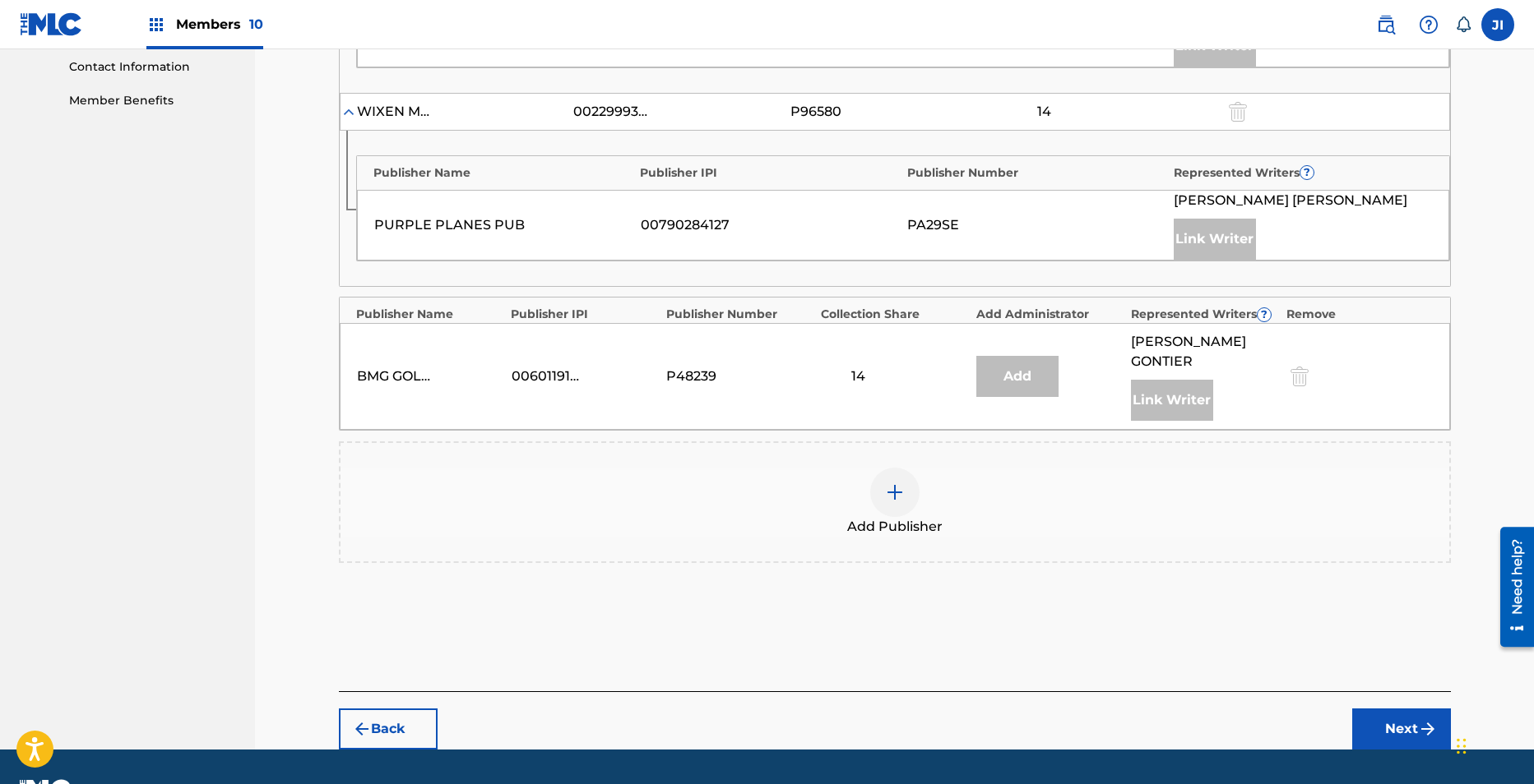
scroll to position [812, 0]
click at [893, 482] on img at bounding box center [894, 491] width 20 height 20
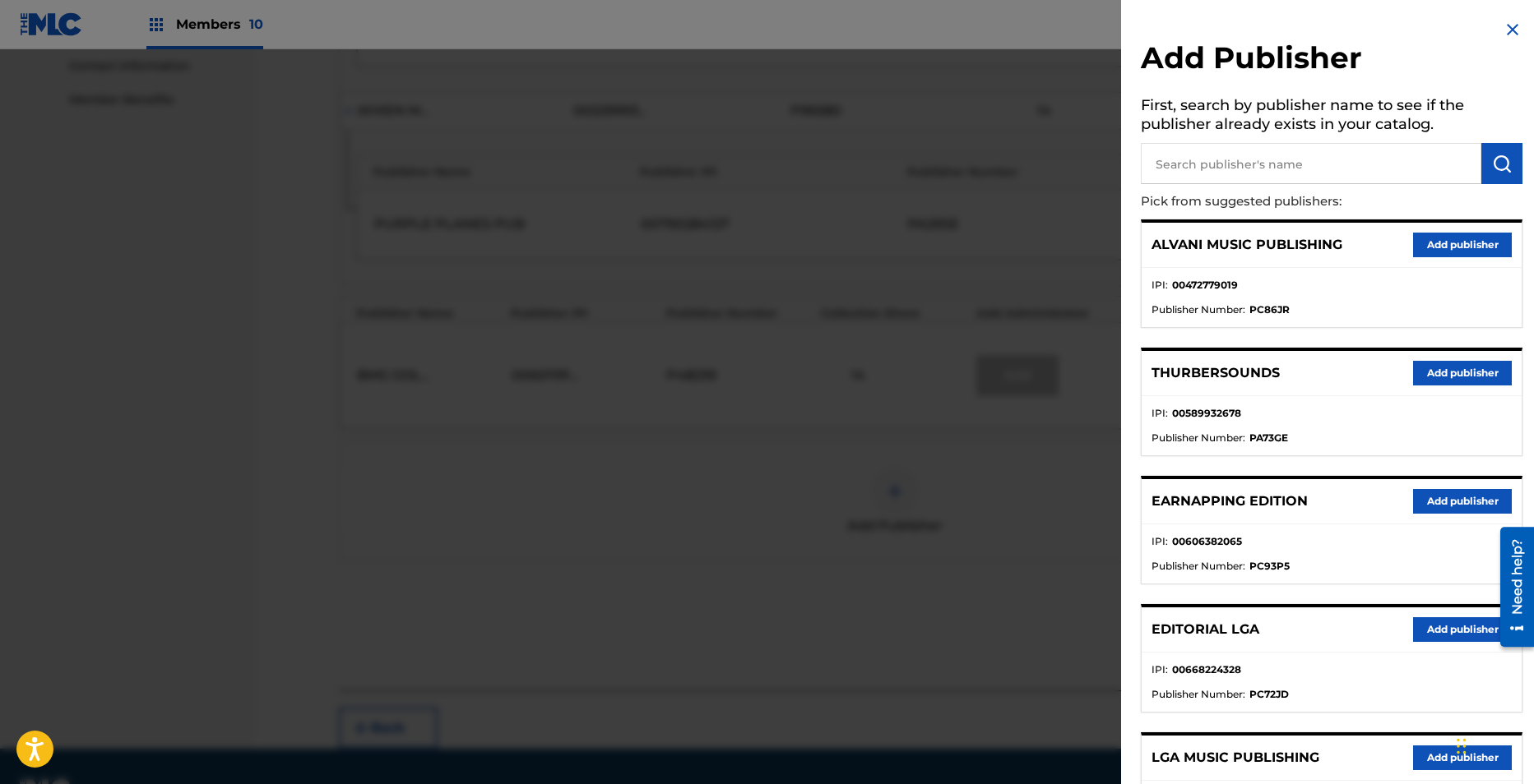
click at [1225, 153] on input "text" at bounding box center [1311, 164] width 341 height 41
paste input "Mean Music Publishing, Baby Cats Music Inc."
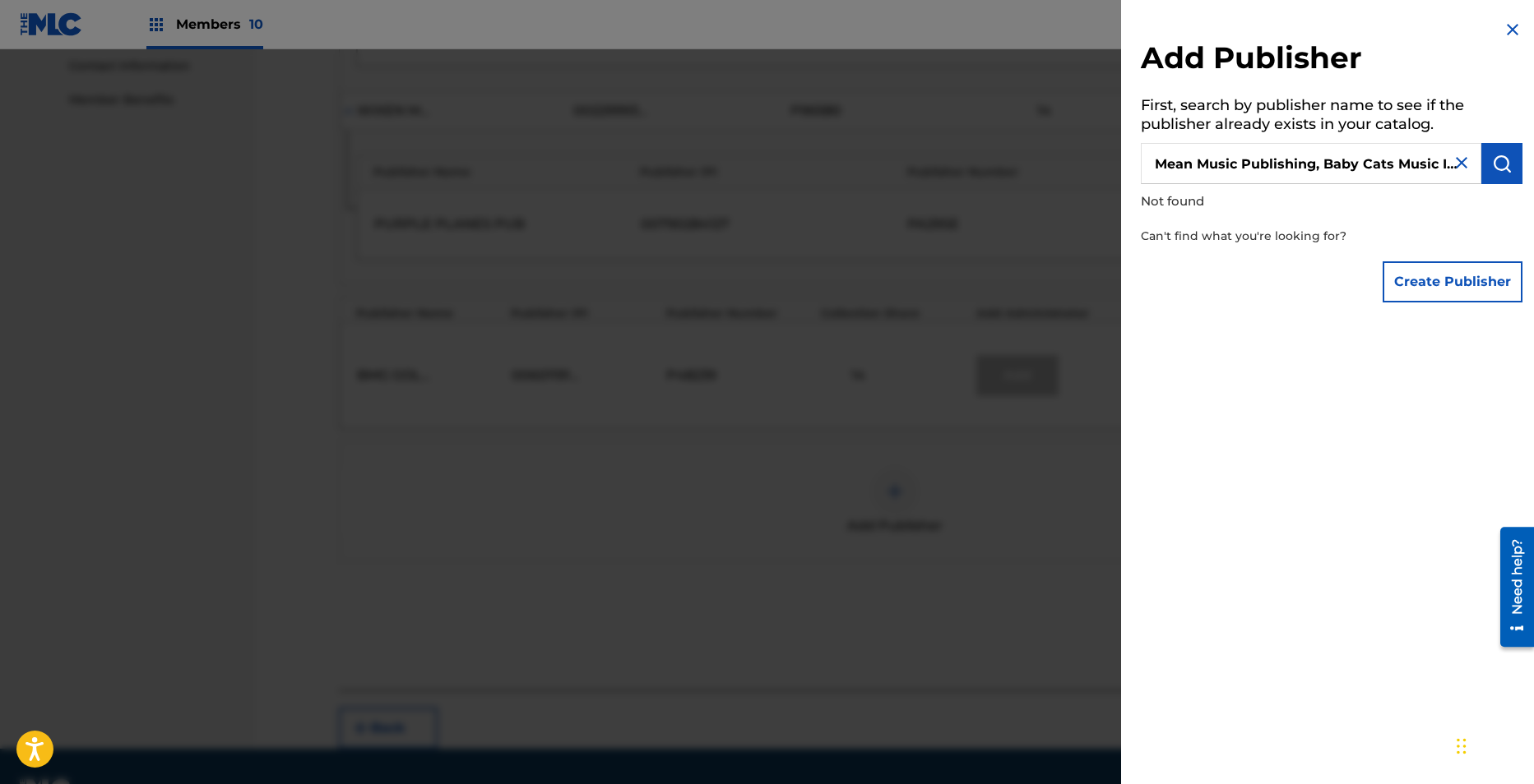
click at [1313, 167] on input "Mean Music Publishing, Baby Cats Music Inc." at bounding box center [1311, 164] width 341 height 41
drag, startPoint x: 1310, startPoint y: 166, endPoint x: 1575, endPoint y: 153, distance: 265.3
drag, startPoint x: 1503, startPoint y: 168, endPoint x: 1495, endPoint y: 146, distance: 23.4
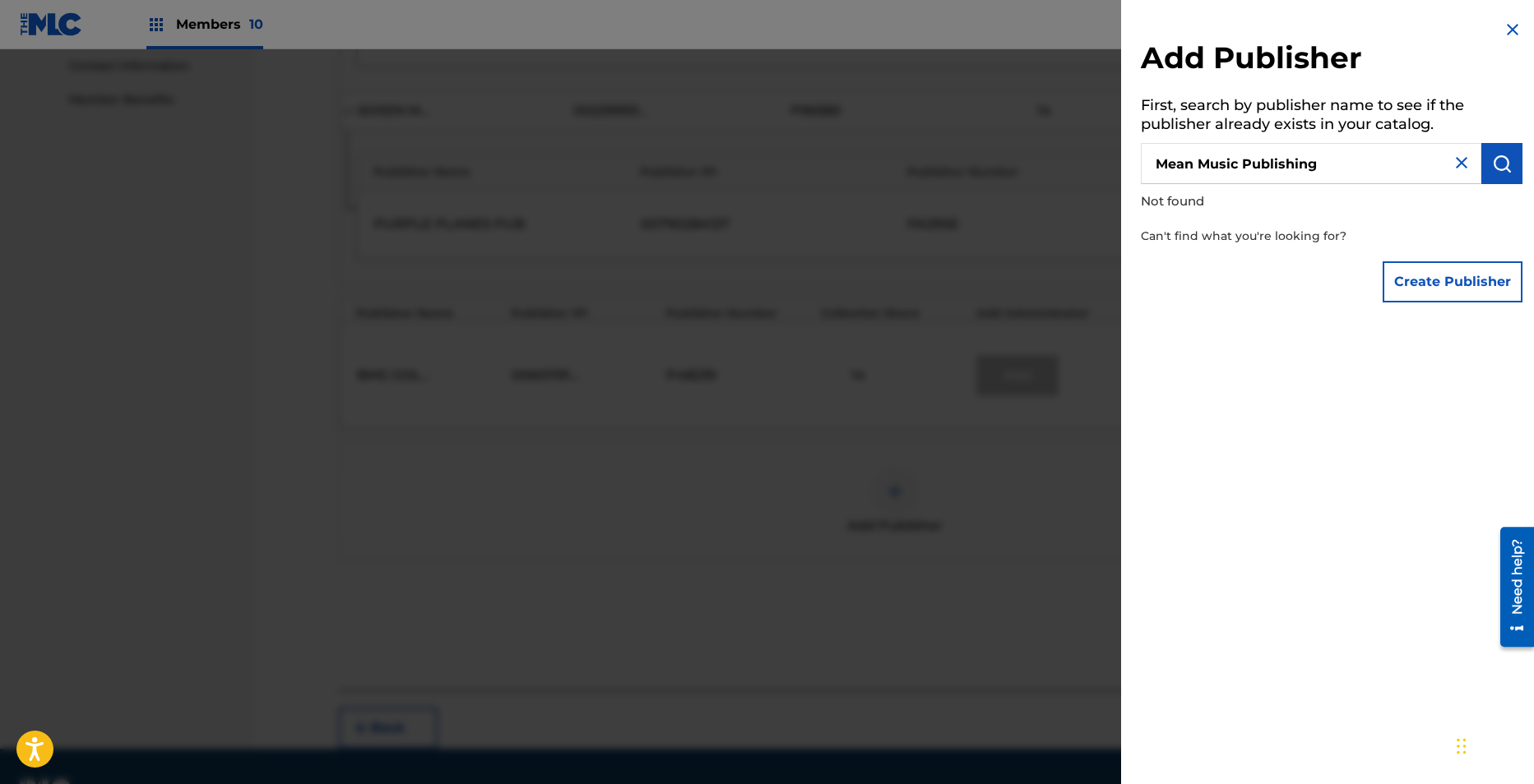
drag, startPoint x: 1495, startPoint y: 146, endPoint x: 1497, endPoint y: 92, distance: 54.0
click at [1497, 92] on h5 "First, search by publisher name to see if the publisher already exists in your …" at bounding box center [1332, 117] width 382 height 51
click at [1496, 168] on img "submit" at bounding box center [1501, 163] width 20 height 20
drag, startPoint x: 1348, startPoint y: 165, endPoint x: 1129, endPoint y: 169, distance: 219.0
click at [1129, 169] on div "Add Publisher First, search by publisher name to see if the publisher already e…" at bounding box center [1332, 165] width 421 height 330
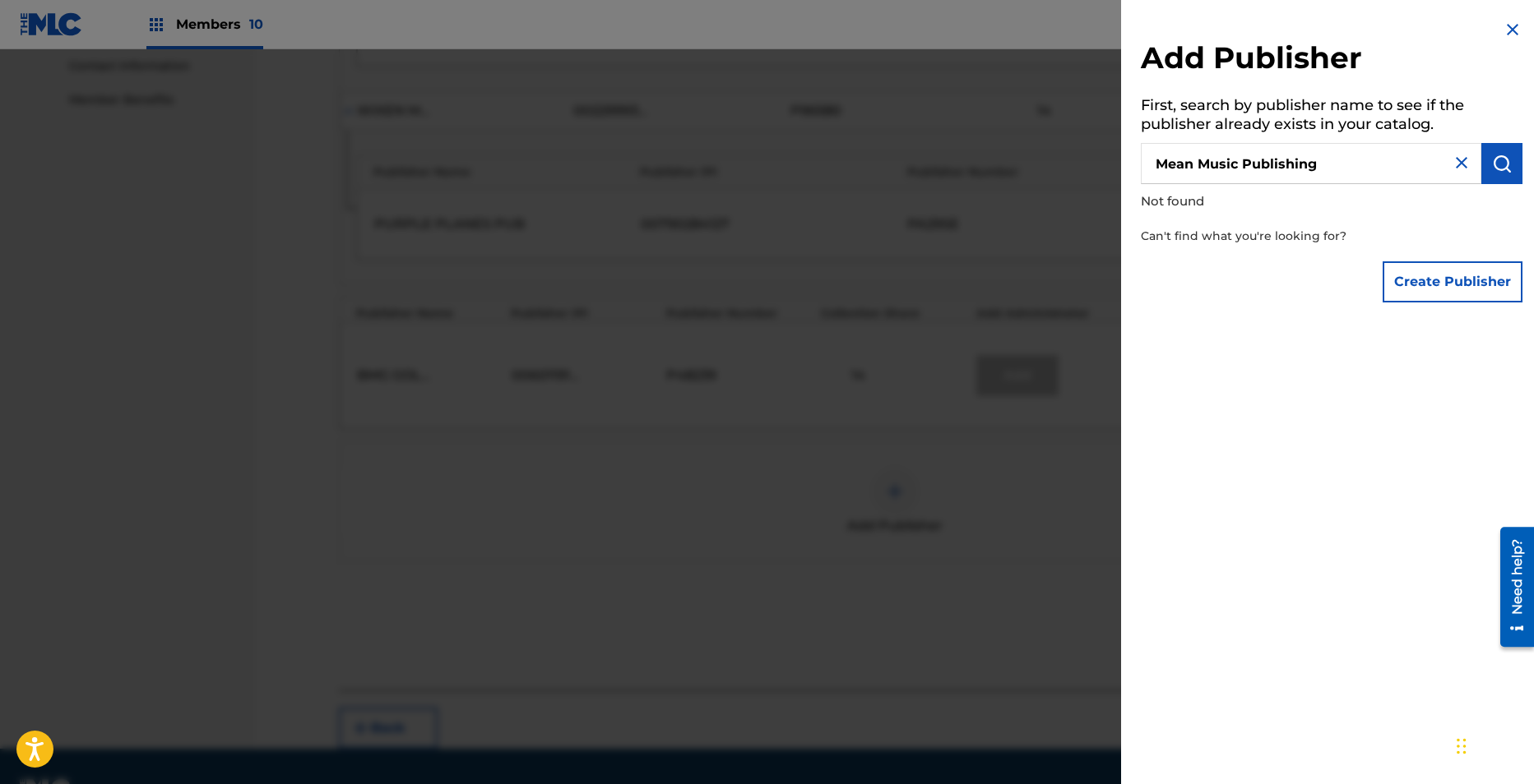
paste input ", Baby Cats Music Inc."
drag, startPoint x: 1318, startPoint y: 166, endPoint x: 1074, endPoint y: 131, distance: 246.5
click at [1074, 131] on div "Add Publisher First, search by publisher name to see if the publisher already e…" at bounding box center [767, 417] width 1534 height 735
click at [1493, 167] on img "submit" at bounding box center [1501, 163] width 20 height 20
drag, startPoint x: 1323, startPoint y: 169, endPoint x: 1308, endPoint y: 161, distance: 17.0
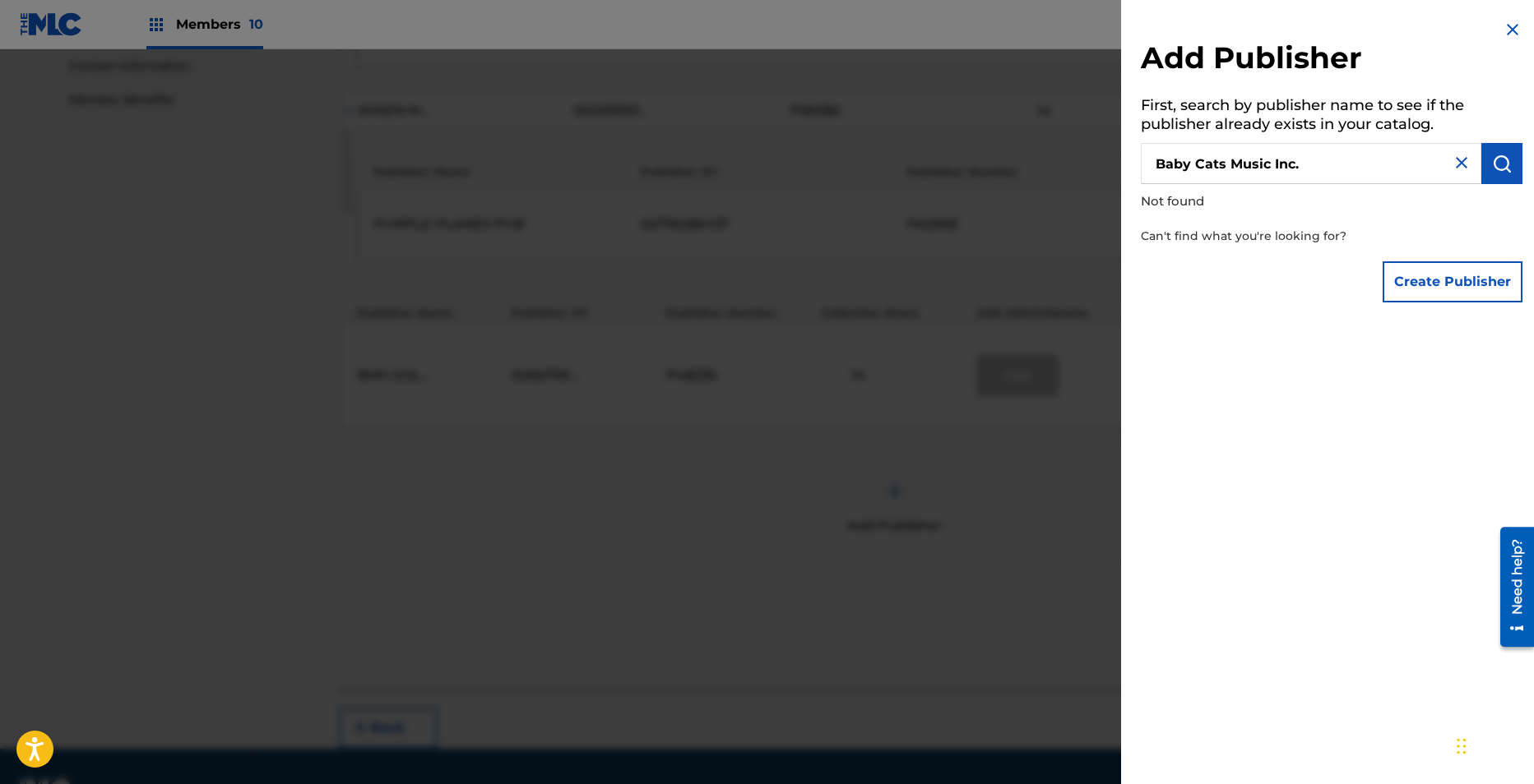
drag, startPoint x: 1308, startPoint y: 161, endPoint x: 1293, endPoint y: 158, distance: 15.3
click at [1293, 158] on input "Baby Cats Music Inc." at bounding box center [1311, 164] width 341 height 41
click at [1313, 162] on input "Baby Cats Music Inc." at bounding box center [1311, 164] width 341 height 41
type input "Baby Cats Music Inc"
click at [1512, 167] on button "submit" at bounding box center [1501, 164] width 41 height 41
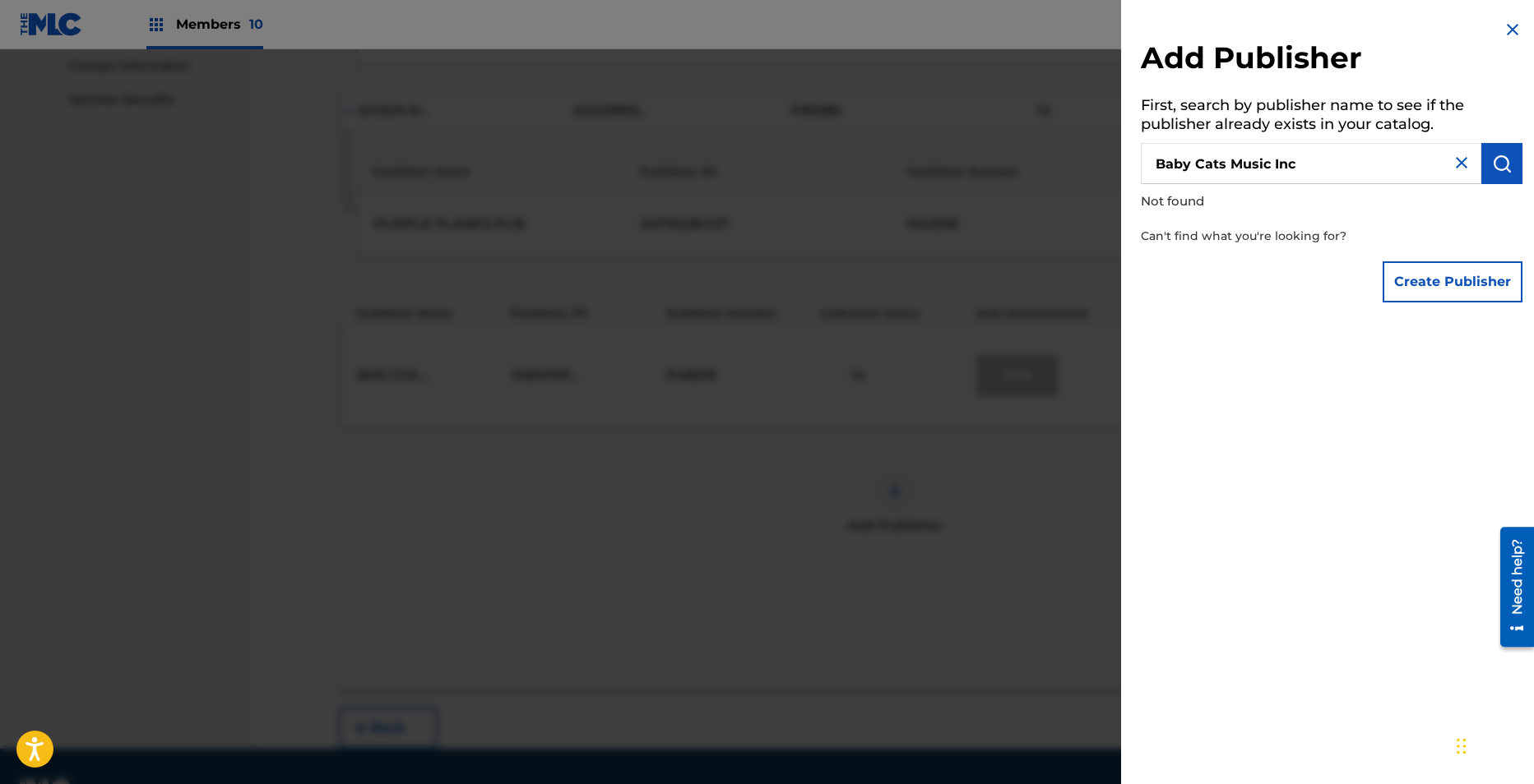
click at [1452, 160] on img at bounding box center [1461, 162] width 20 height 20
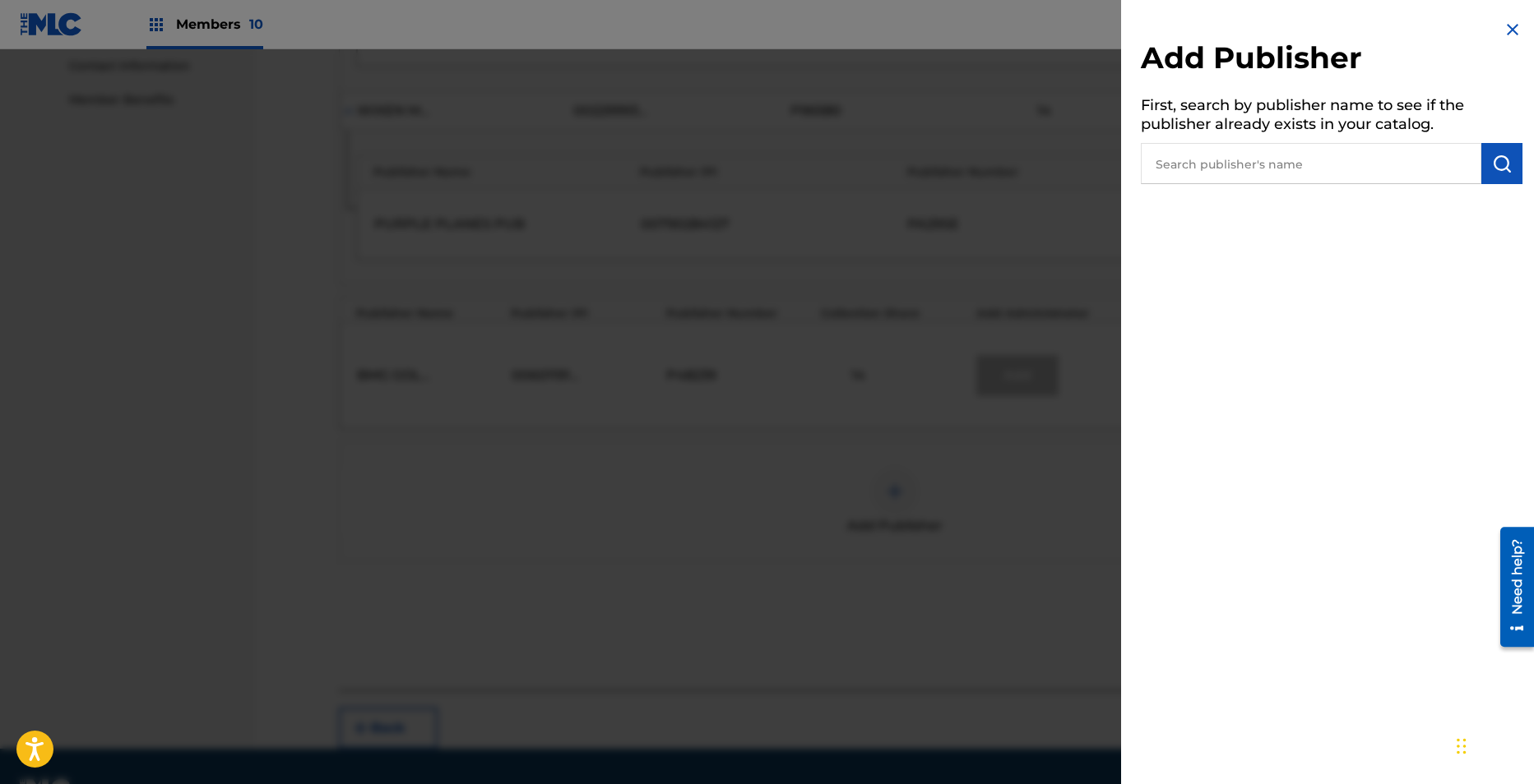
click at [1505, 23] on img at bounding box center [1512, 29] width 20 height 20
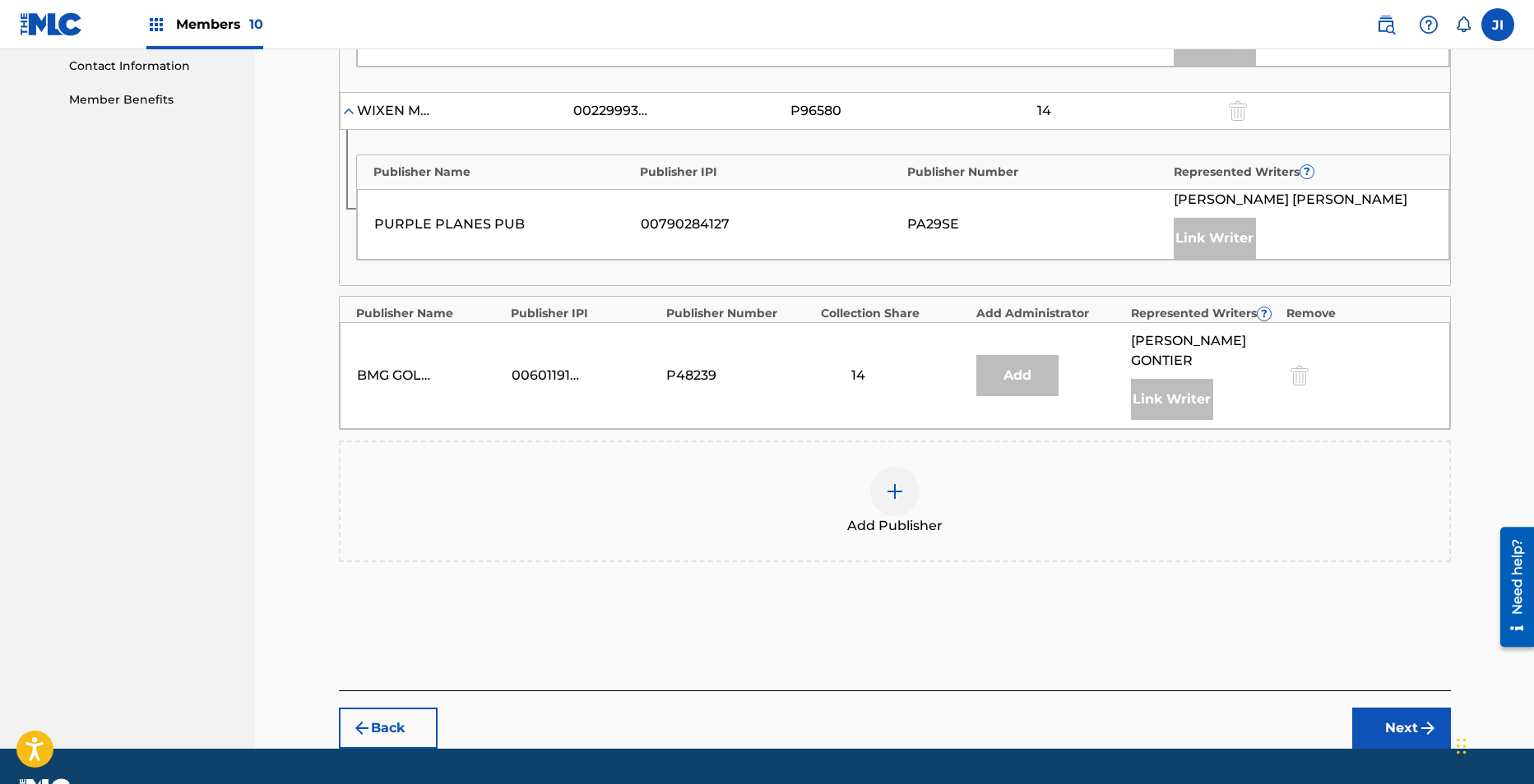
click at [889, 482] on img at bounding box center [894, 491] width 20 height 20
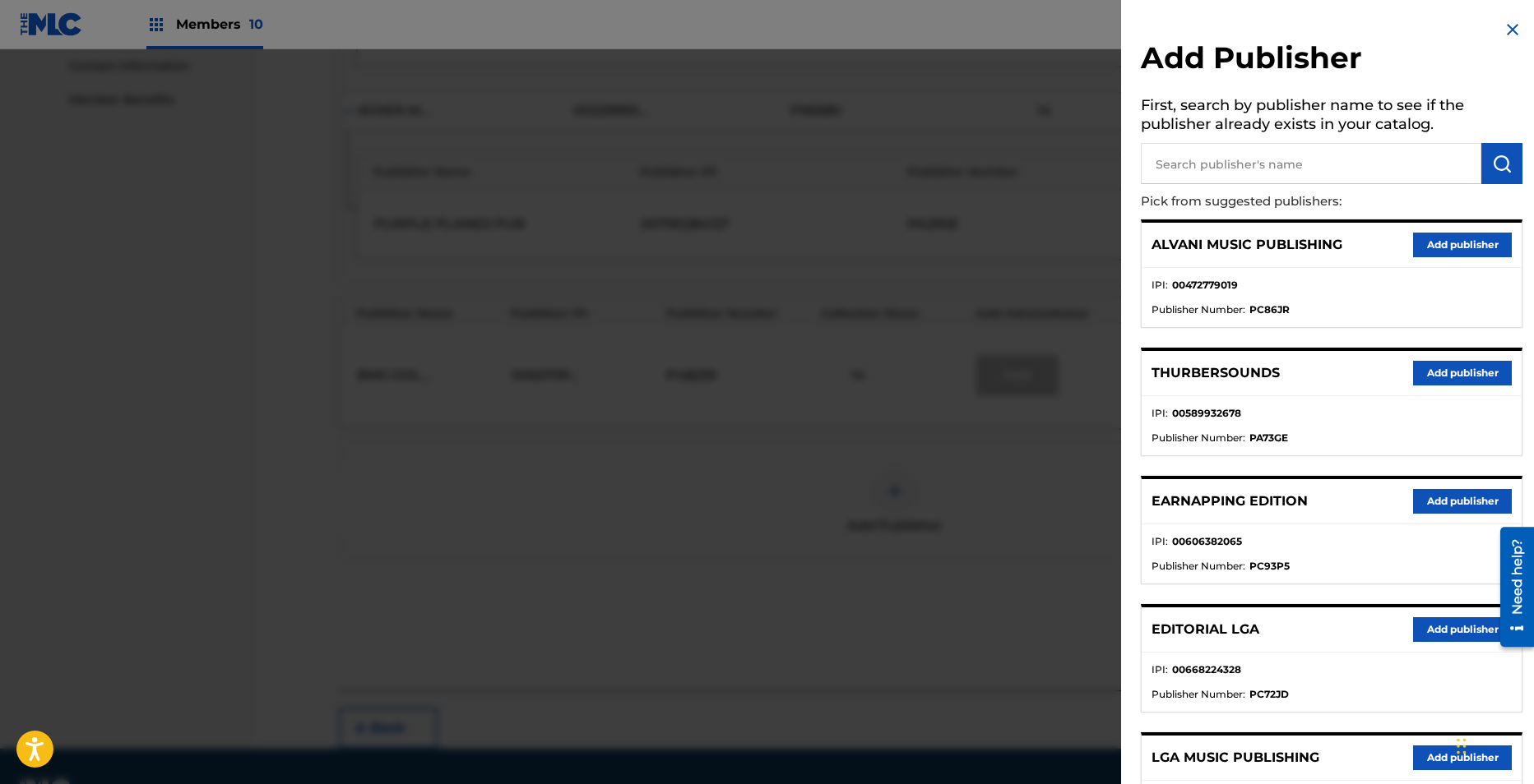
click at [1262, 167] on input "text" at bounding box center [1311, 164] width 341 height 41
type input "hyvetown"
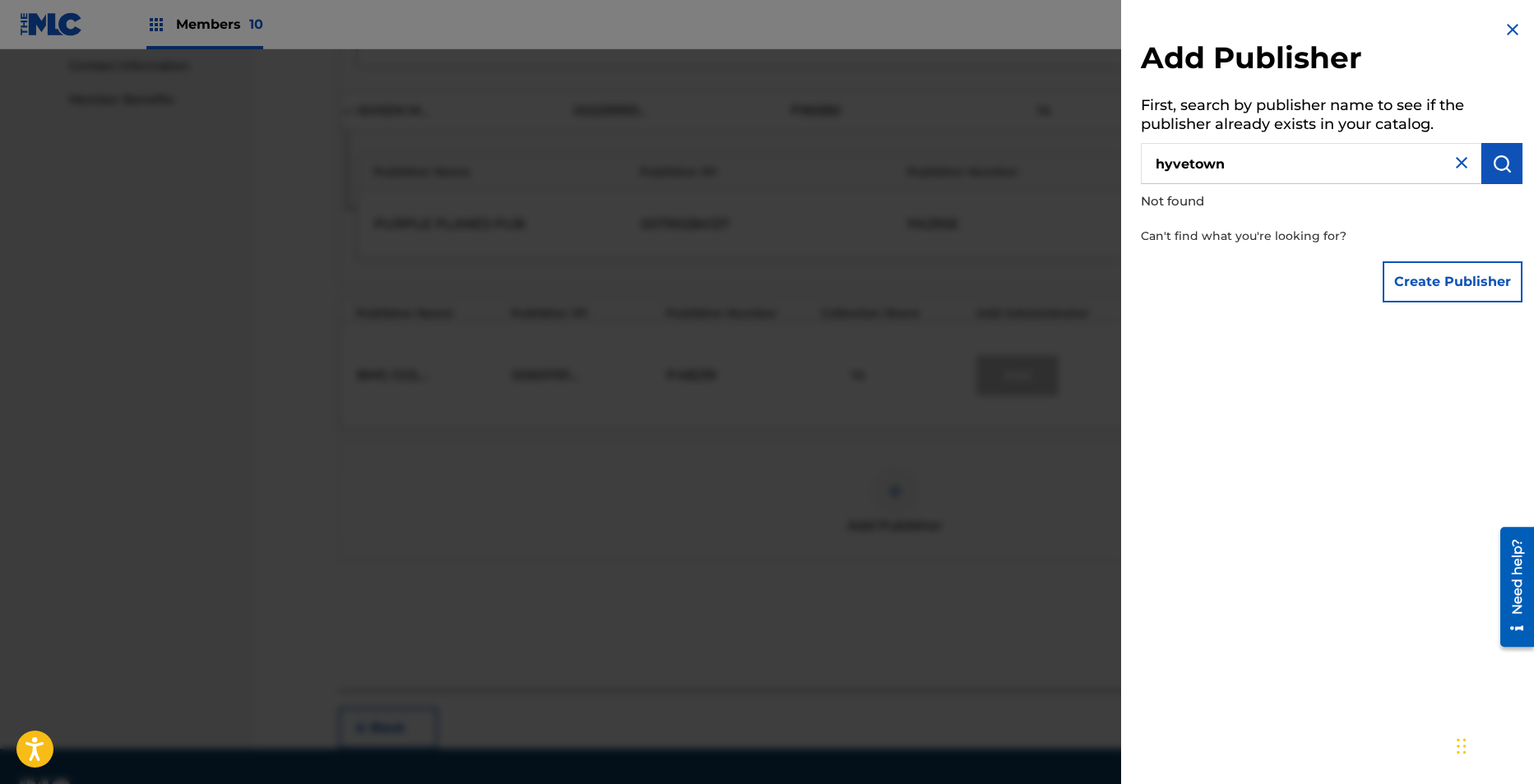
click at [1502, 37] on img at bounding box center [1512, 29] width 20 height 20
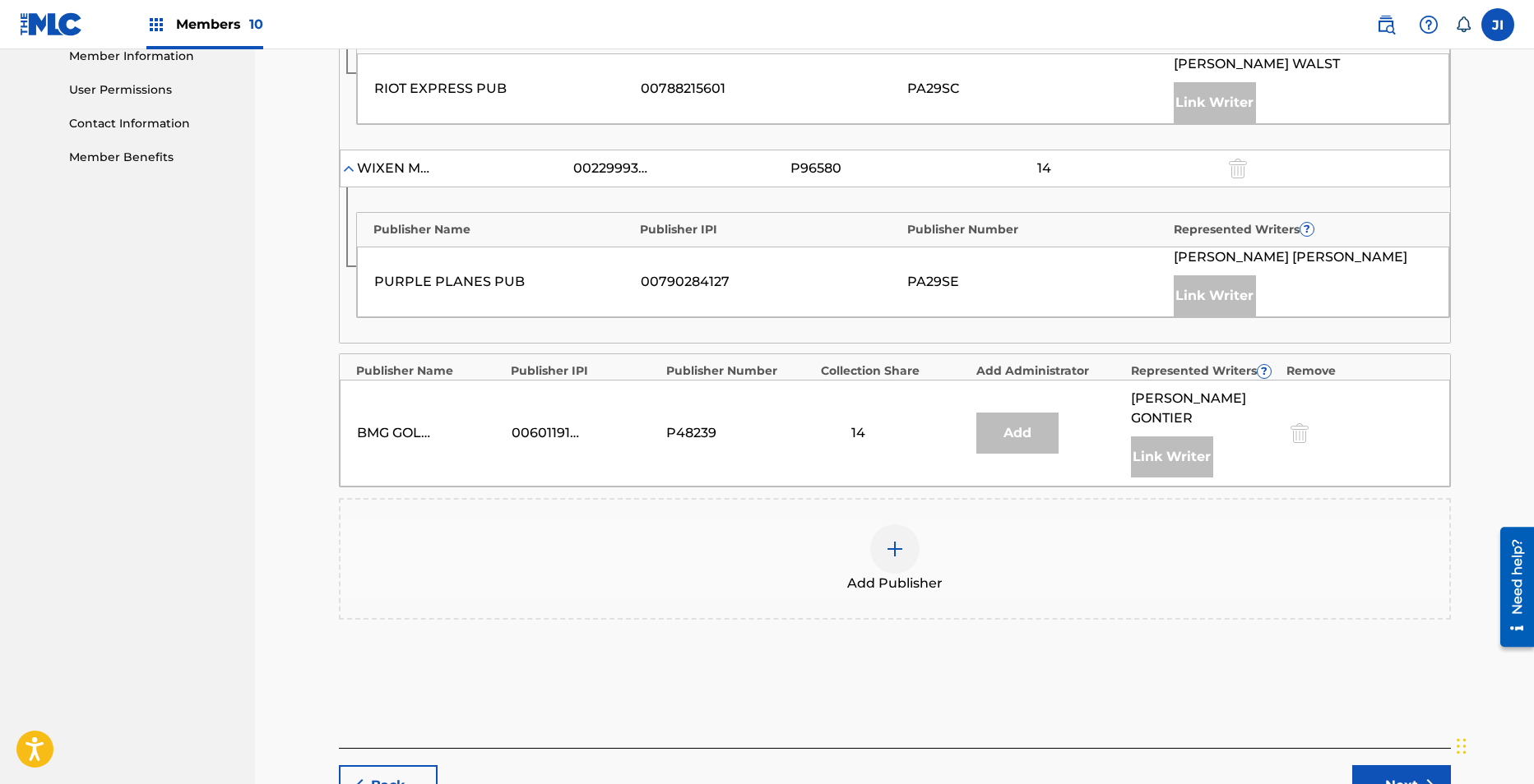
scroll to position [836, 0]
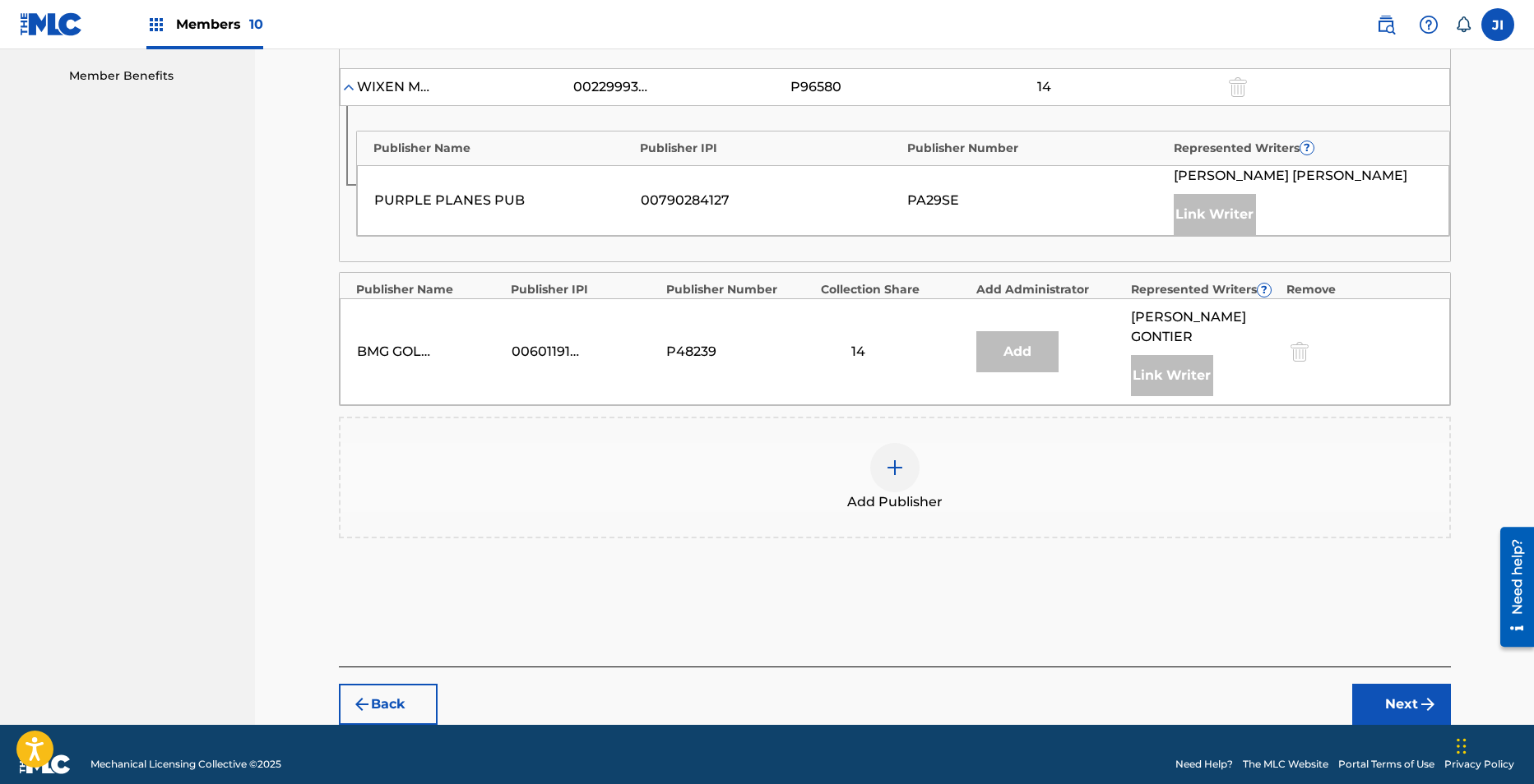
click at [896, 457] on img at bounding box center [894, 467] width 20 height 20
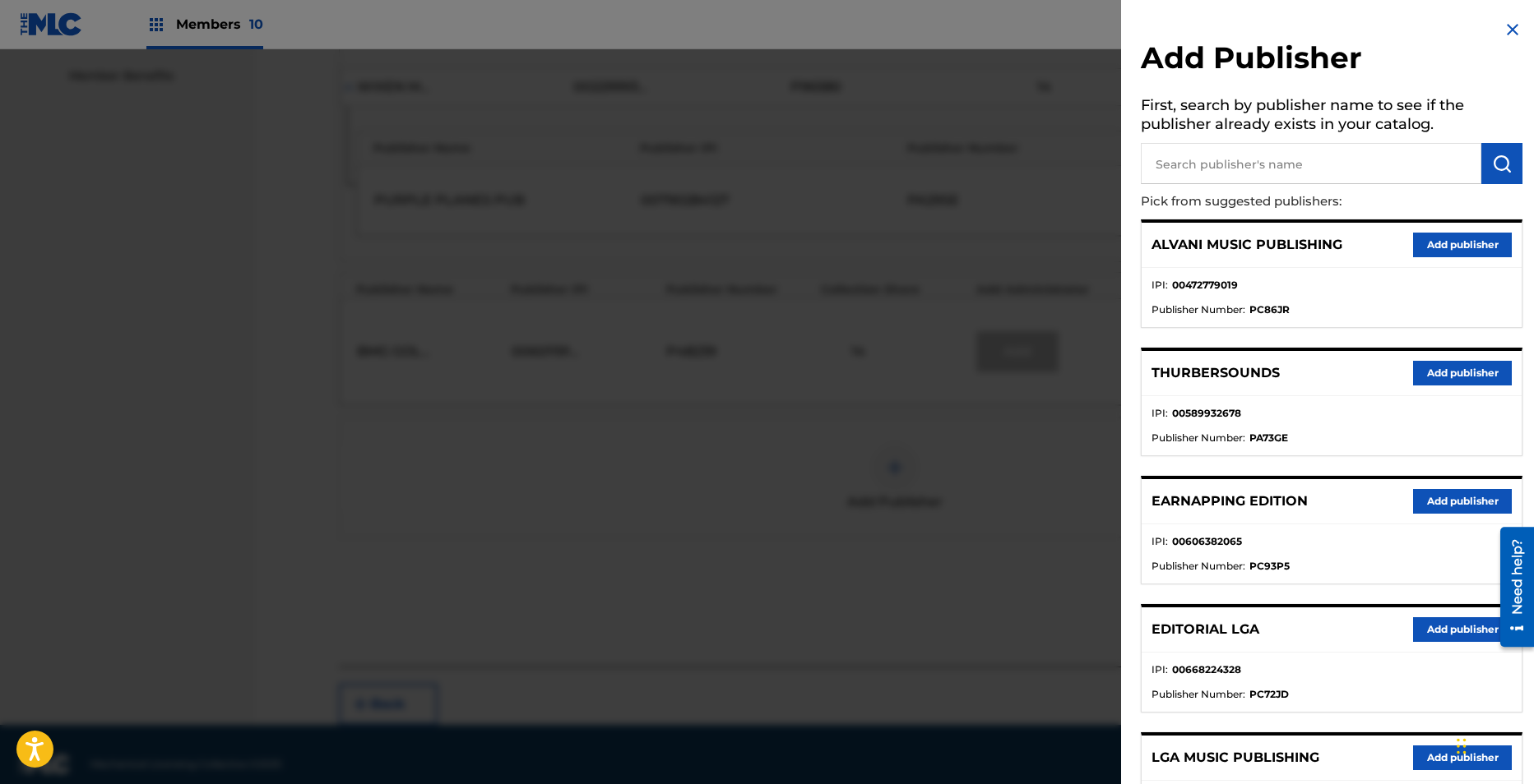
click at [1243, 166] on input "text" at bounding box center [1311, 164] width 341 height 41
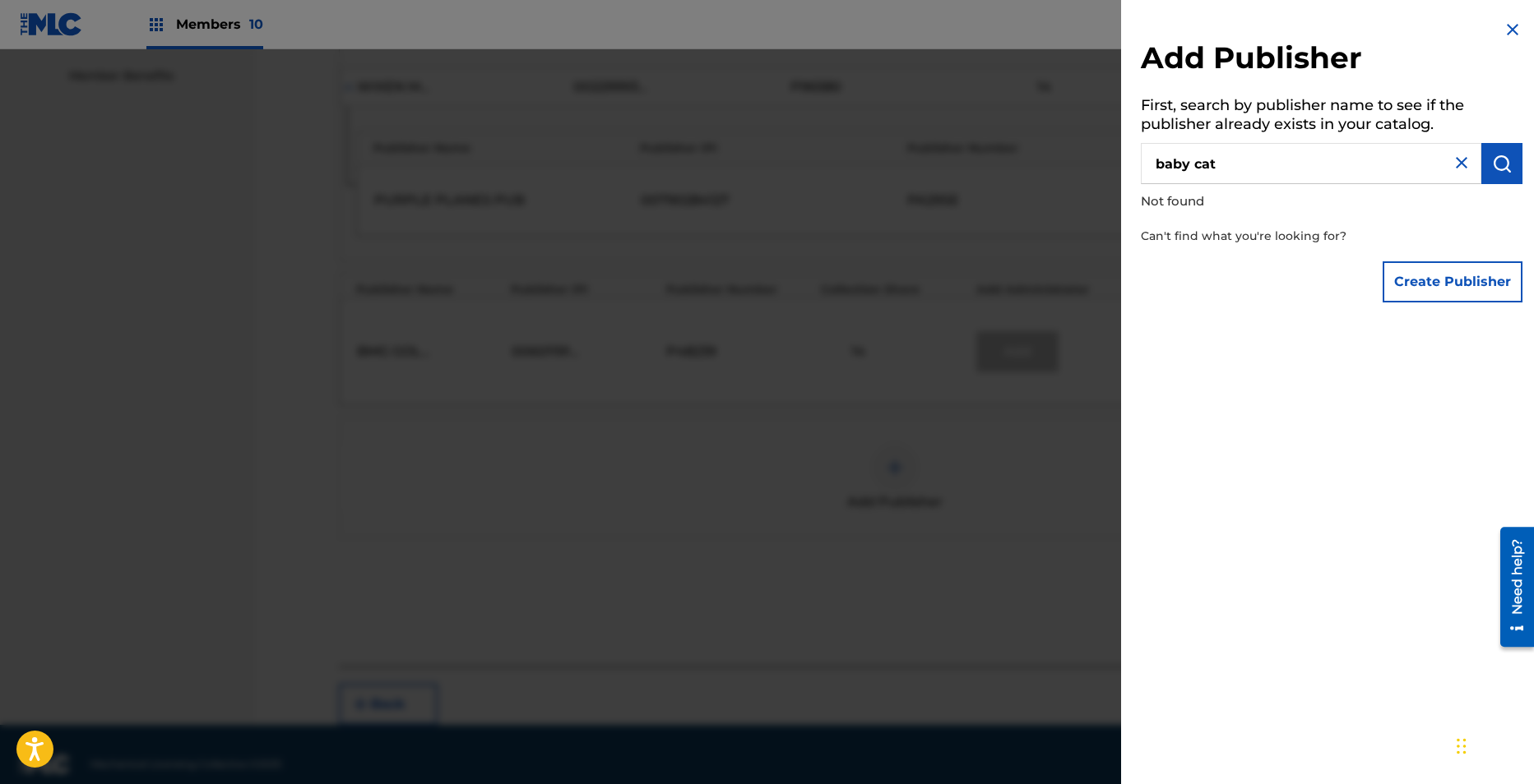
click at [1256, 168] on input "baby cat" at bounding box center [1311, 164] width 341 height 41
type input "b"
click at [1407, 262] on button "Create Publisher" at bounding box center [1452, 282] width 139 height 41
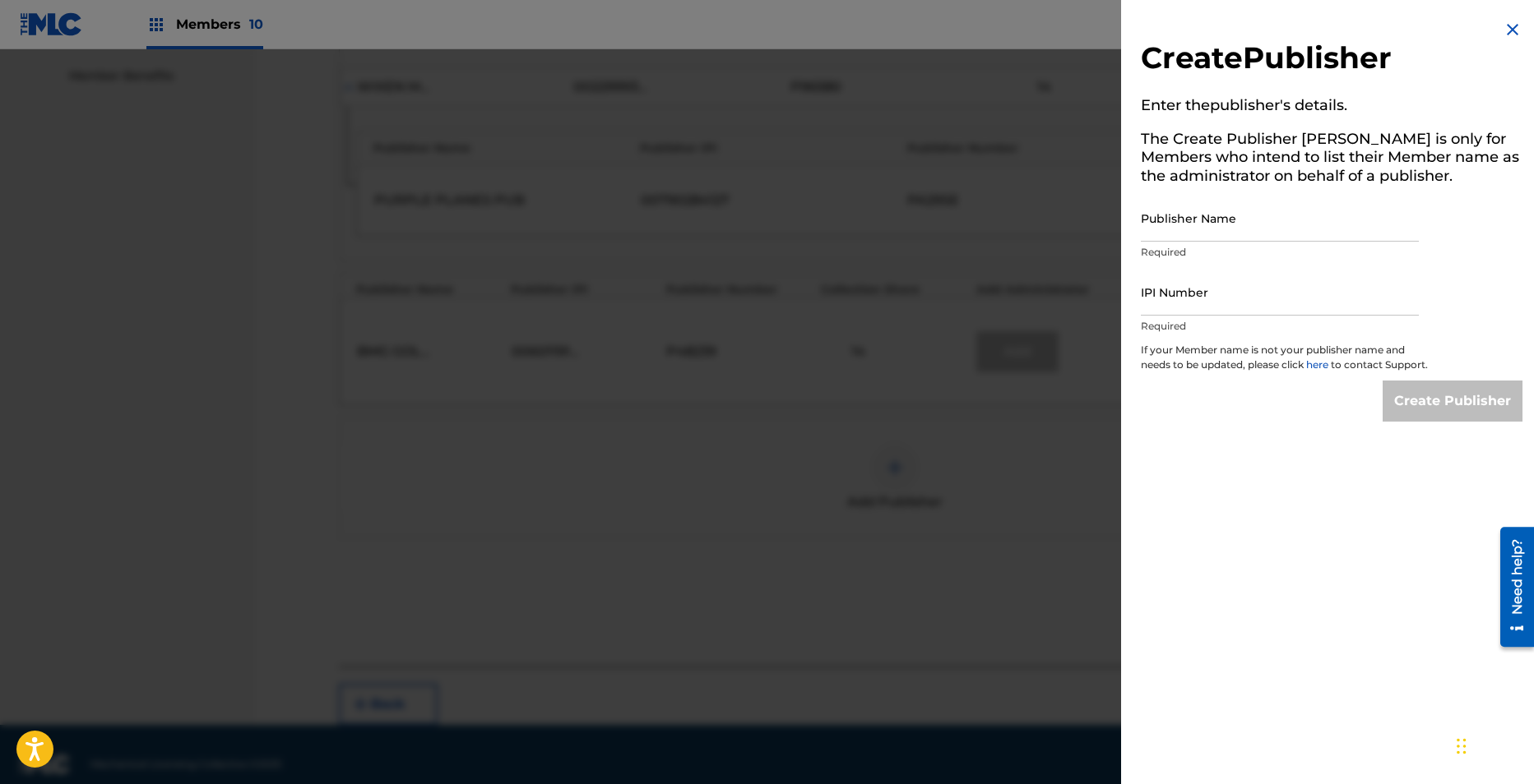
click at [1204, 234] on input "Publisher Name" at bounding box center [1279, 218] width 278 height 47
type input "Baby Cats Music Inc."
click at [1218, 308] on input "IPI Number" at bounding box center [1279, 292] width 278 height 47
click at [1233, 500] on div "Create Publisher Enter the publisher 's details. The Create Publisher button is…" at bounding box center [1332, 392] width 421 height 784
click at [1507, 37] on img at bounding box center [1512, 29] width 20 height 20
